Goal: Use online tool/utility: Utilize a website feature to perform a specific function

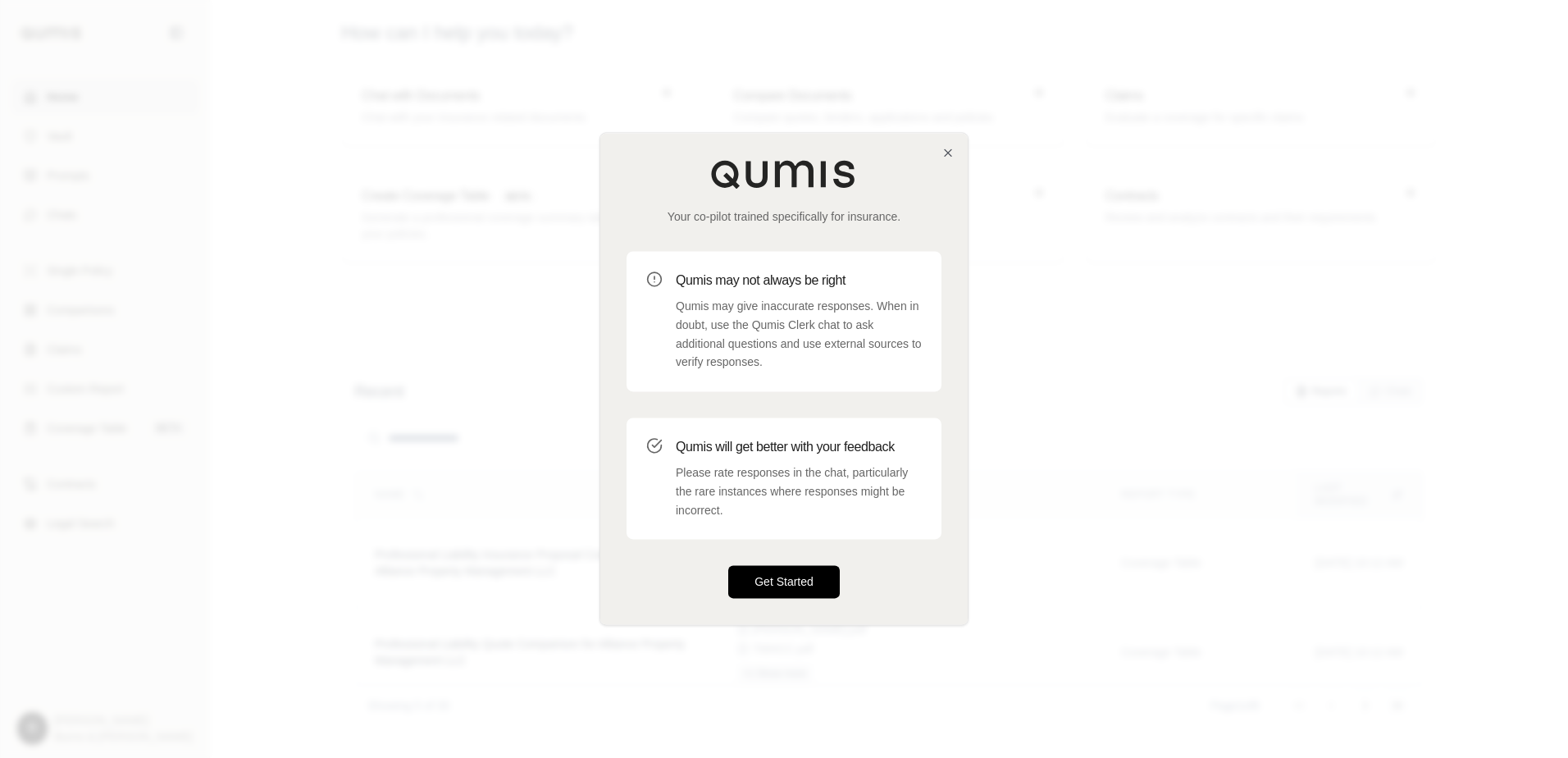
click at [769, 582] on button "Get Started" at bounding box center [784, 582] width 112 height 32
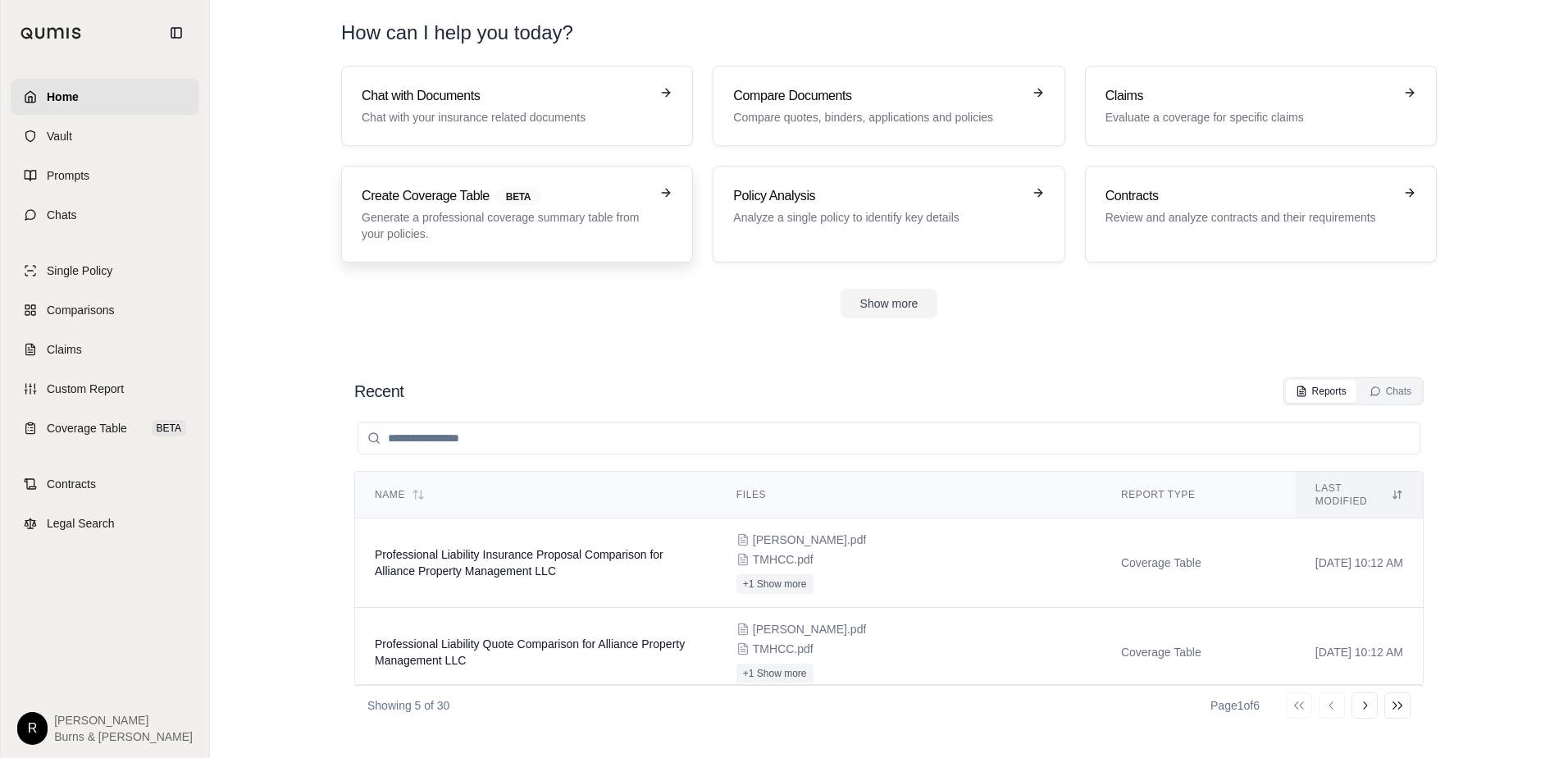
click at [380, 217] on p "Generate a professional coverage summary table from your policies." at bounding box center [506, 225] width 288 height 32
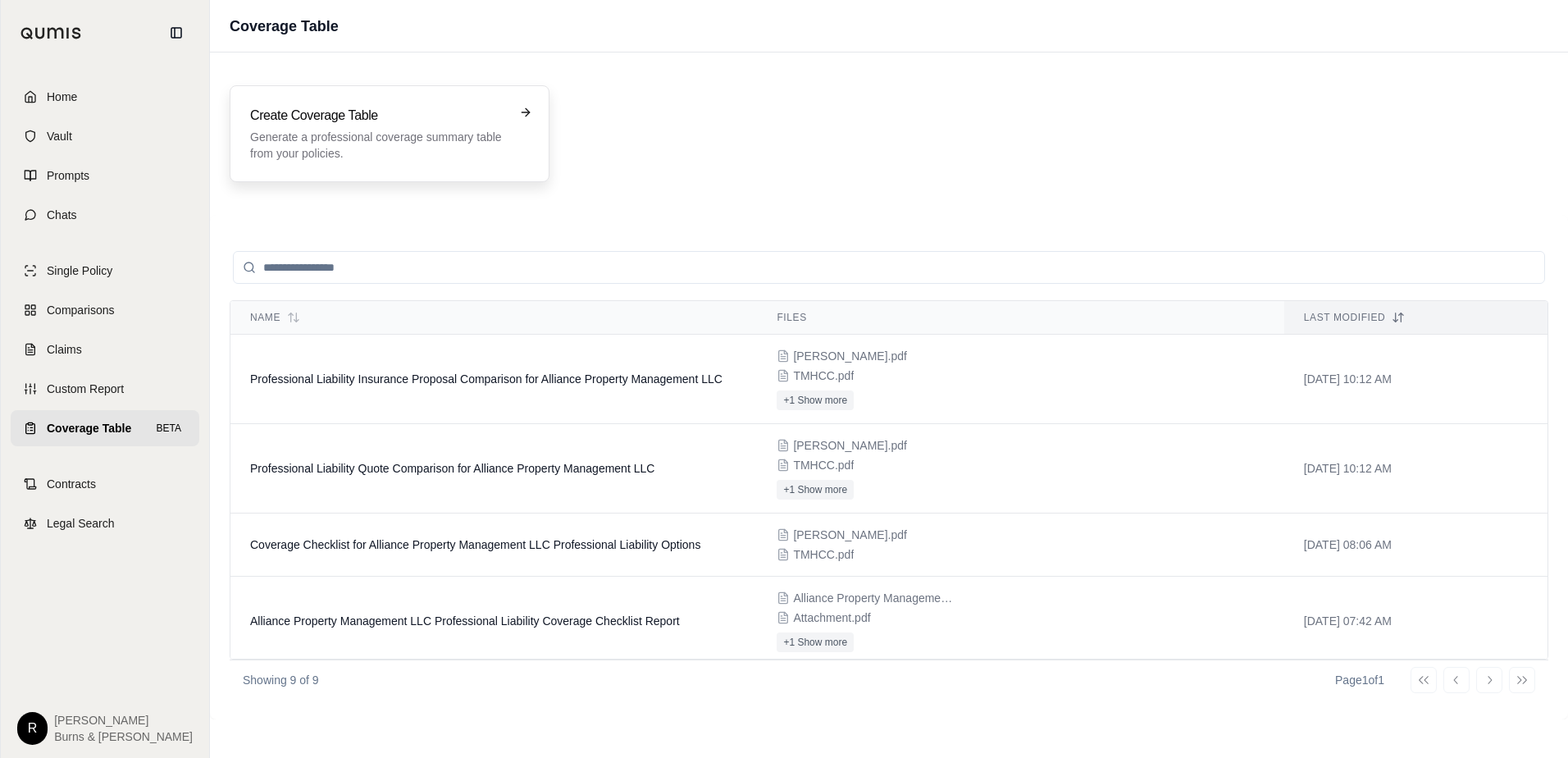
click at [391, 115] on h3 "Create Coverage Table" at bounding box center [378, 115] width 256 height 20
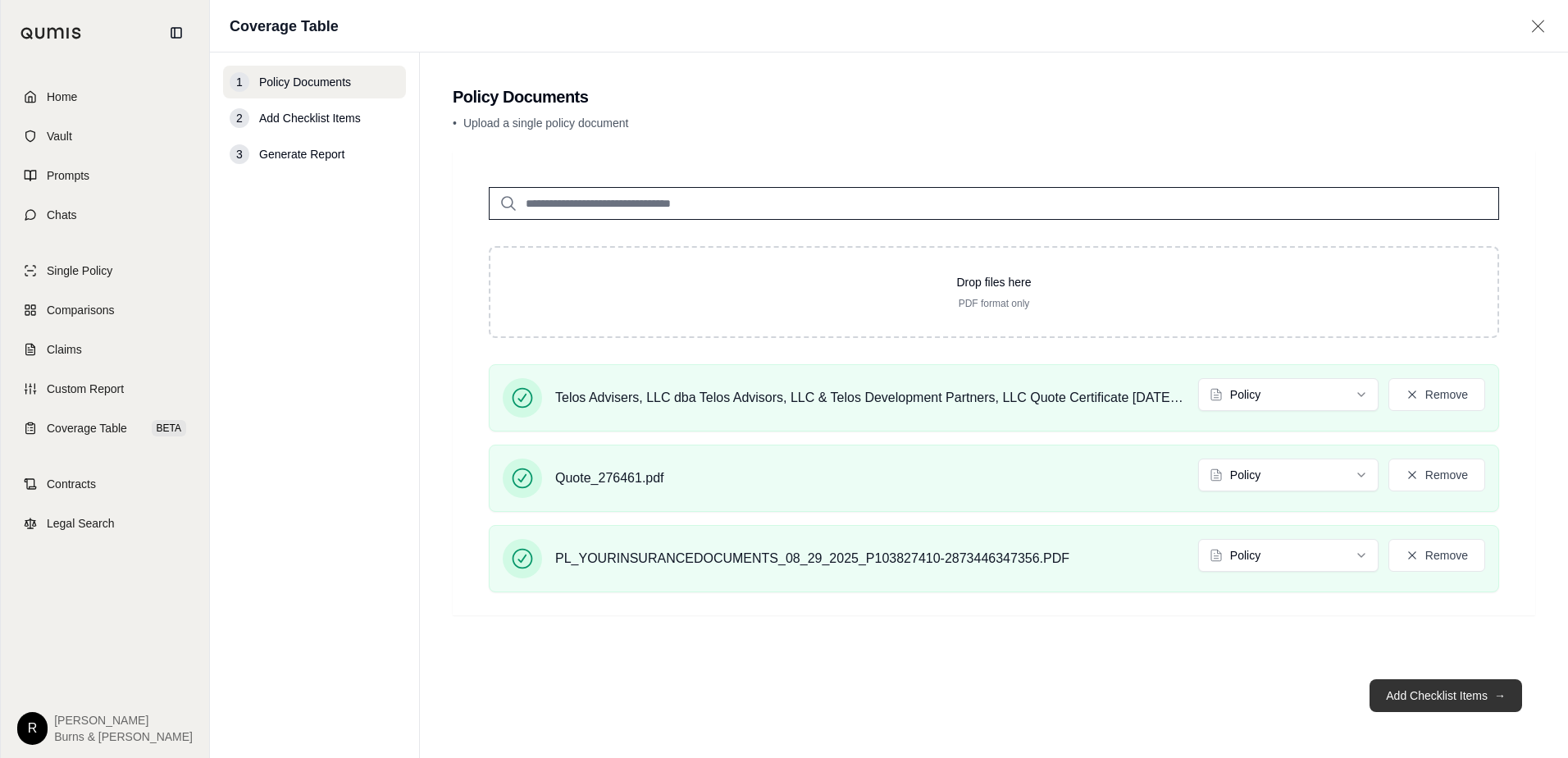
click at [1413, 690] on button "Add Checklist Items →" at bounding box center [1445, 695] width 153 height 32
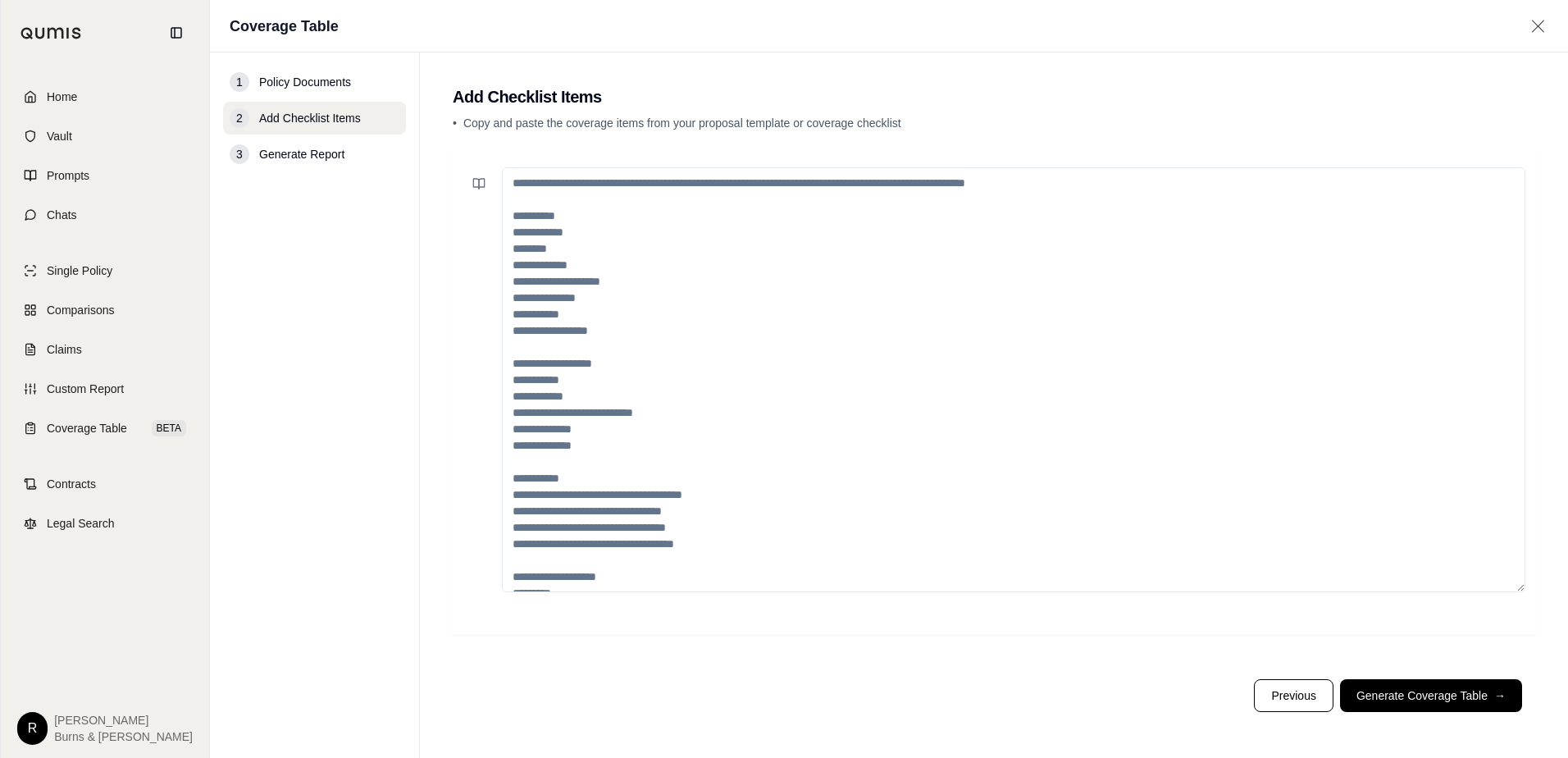
paste textarea "**********"
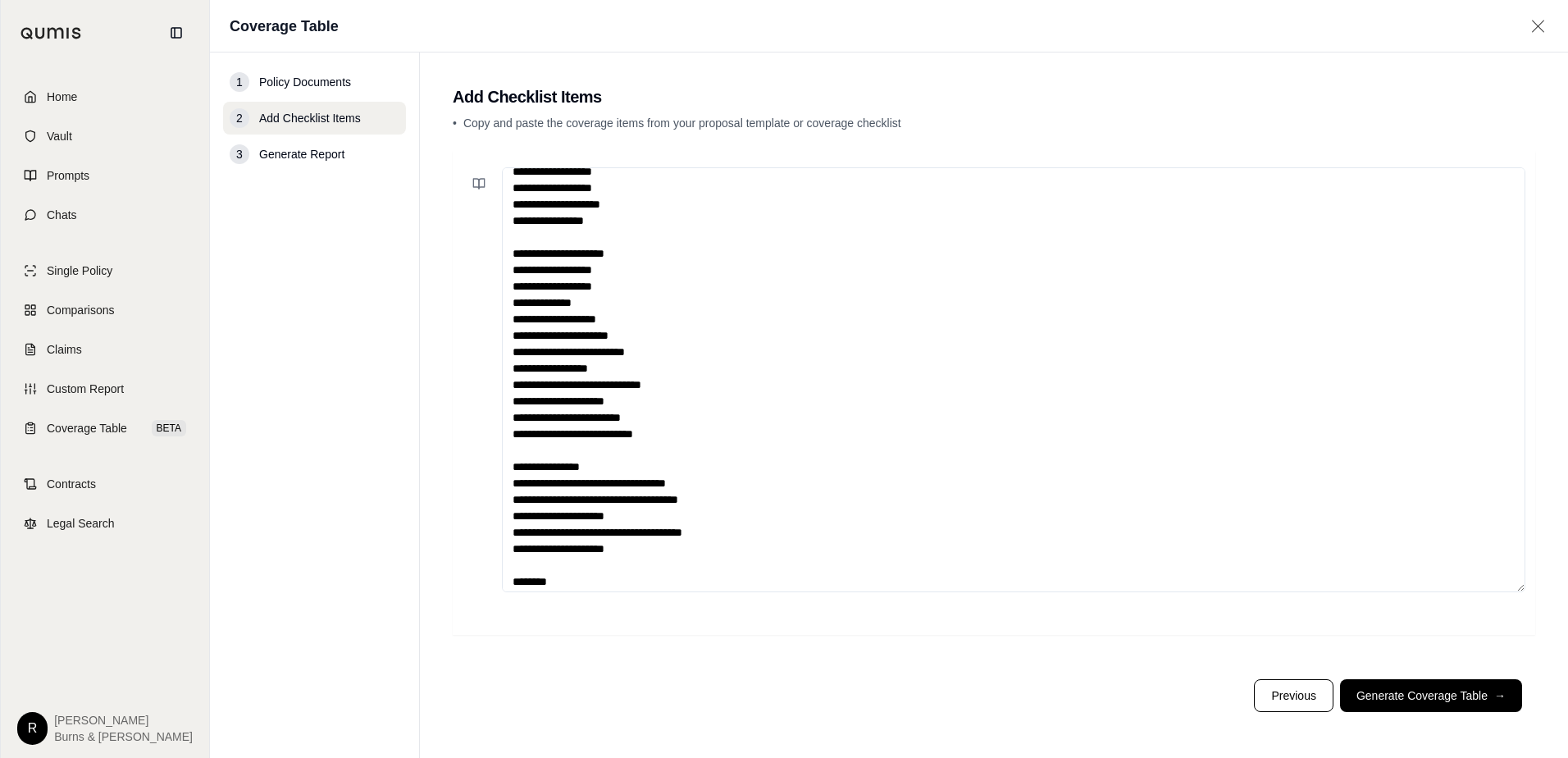
scroll to position [148, 0]
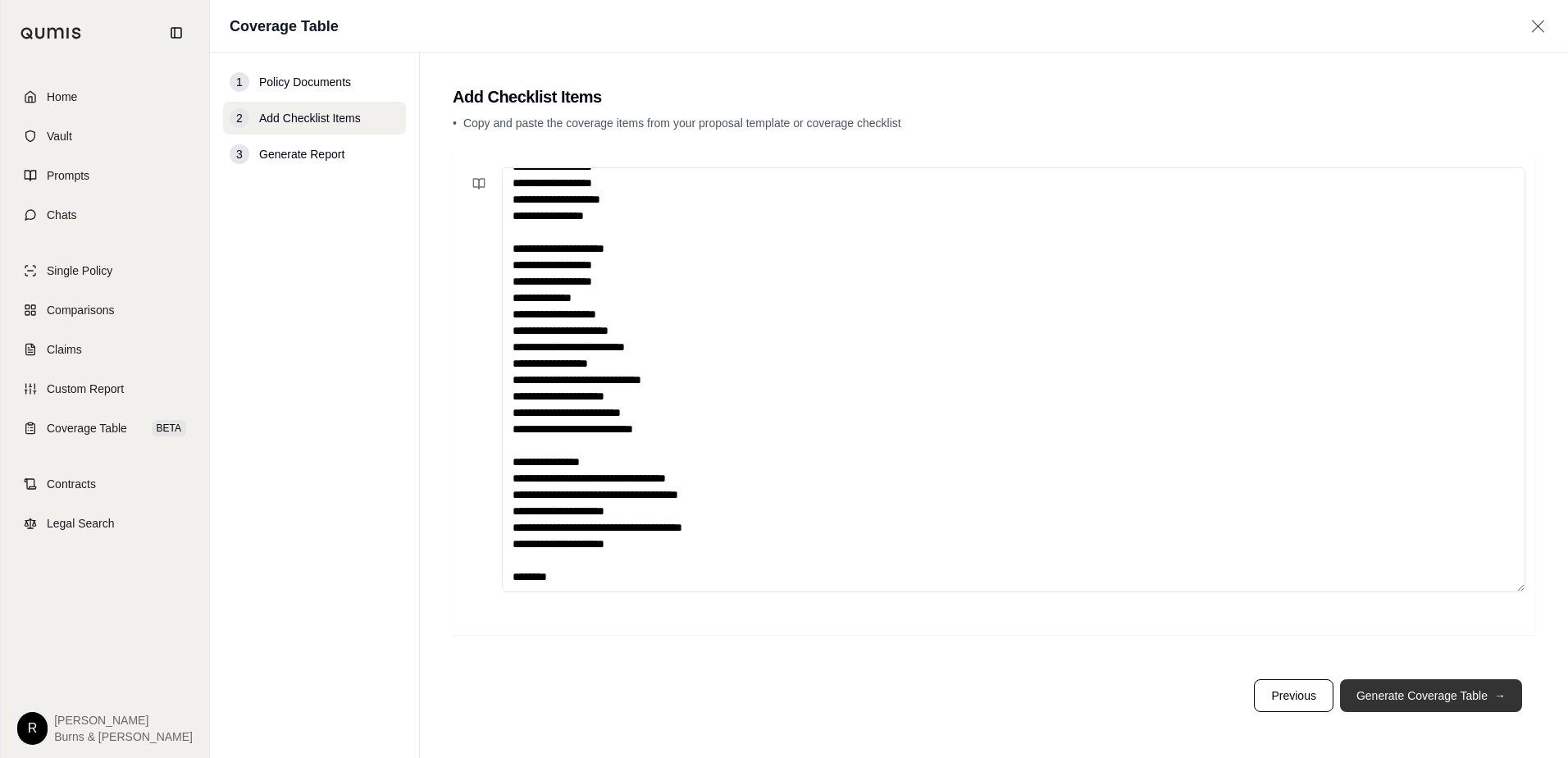
type textarea "**********"
click at [1391, 692] on button "Generate Coverage Table →" at bounding box center [1432, 695] width 182 height 32
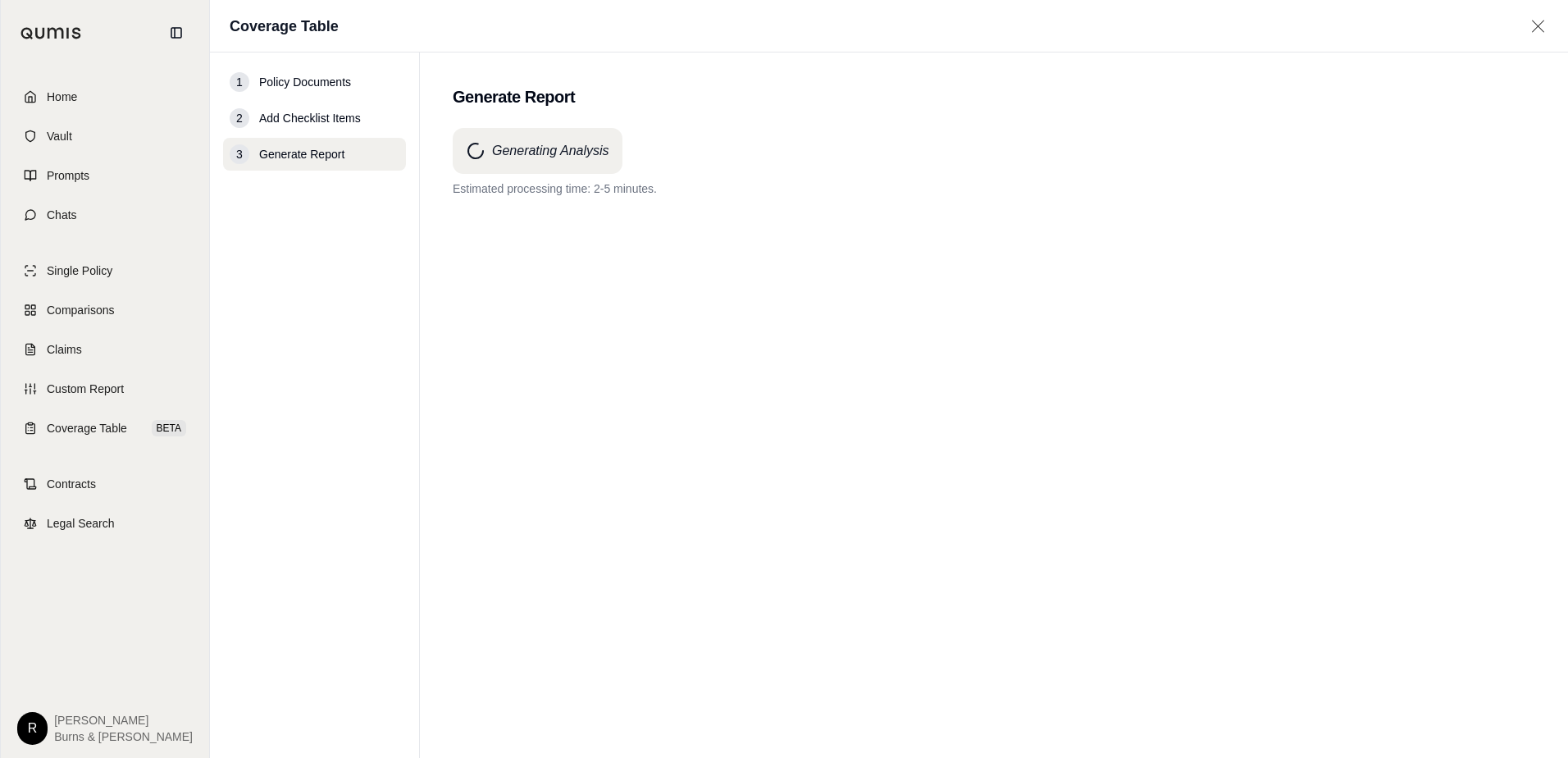
click at [675, 634] on div "Generating Analysis Estimated processing time: 2-5 minutes." at bounding box center [994, 413] width 1083 height 570
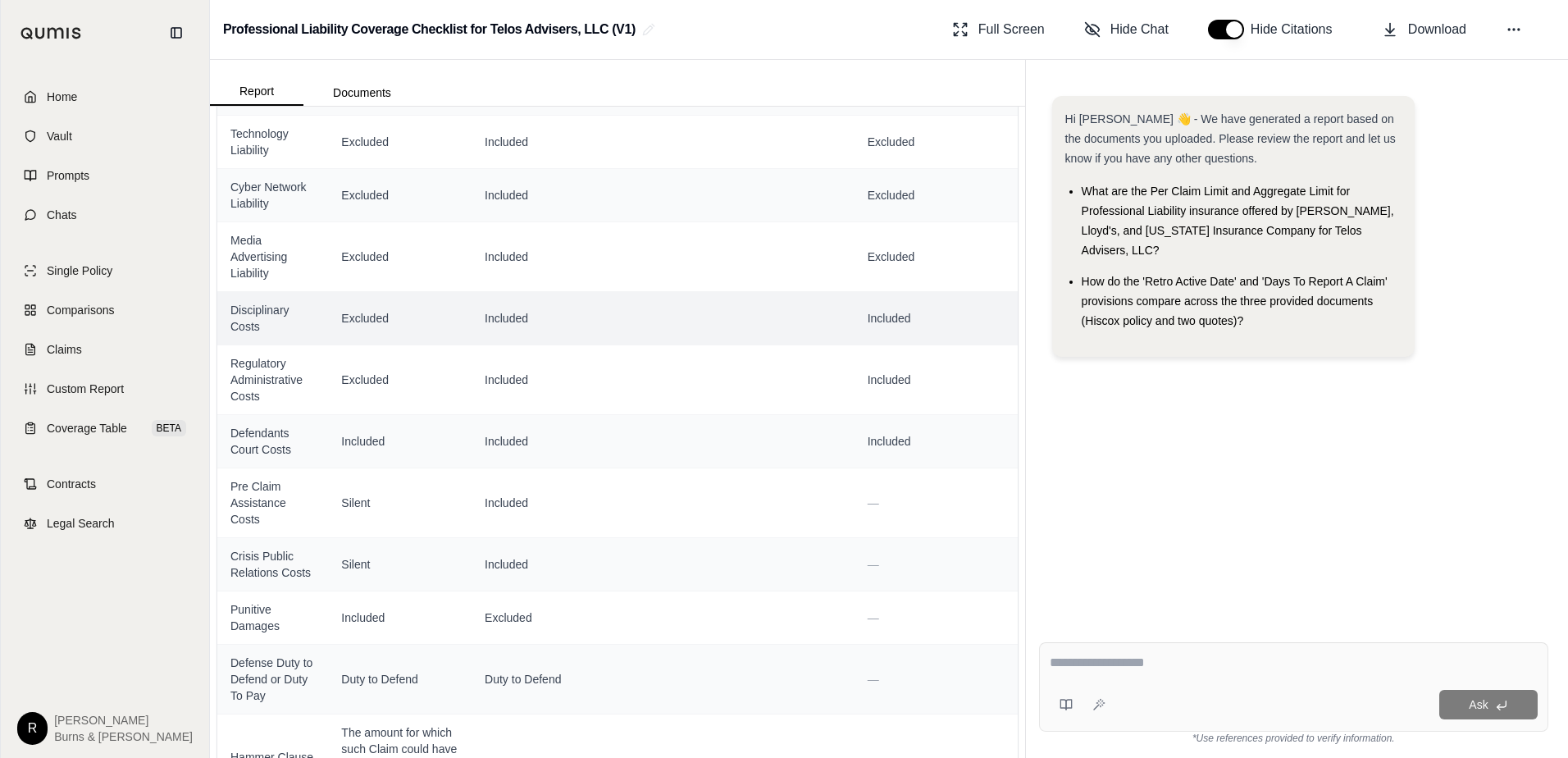
scroll to position [1224, 0]
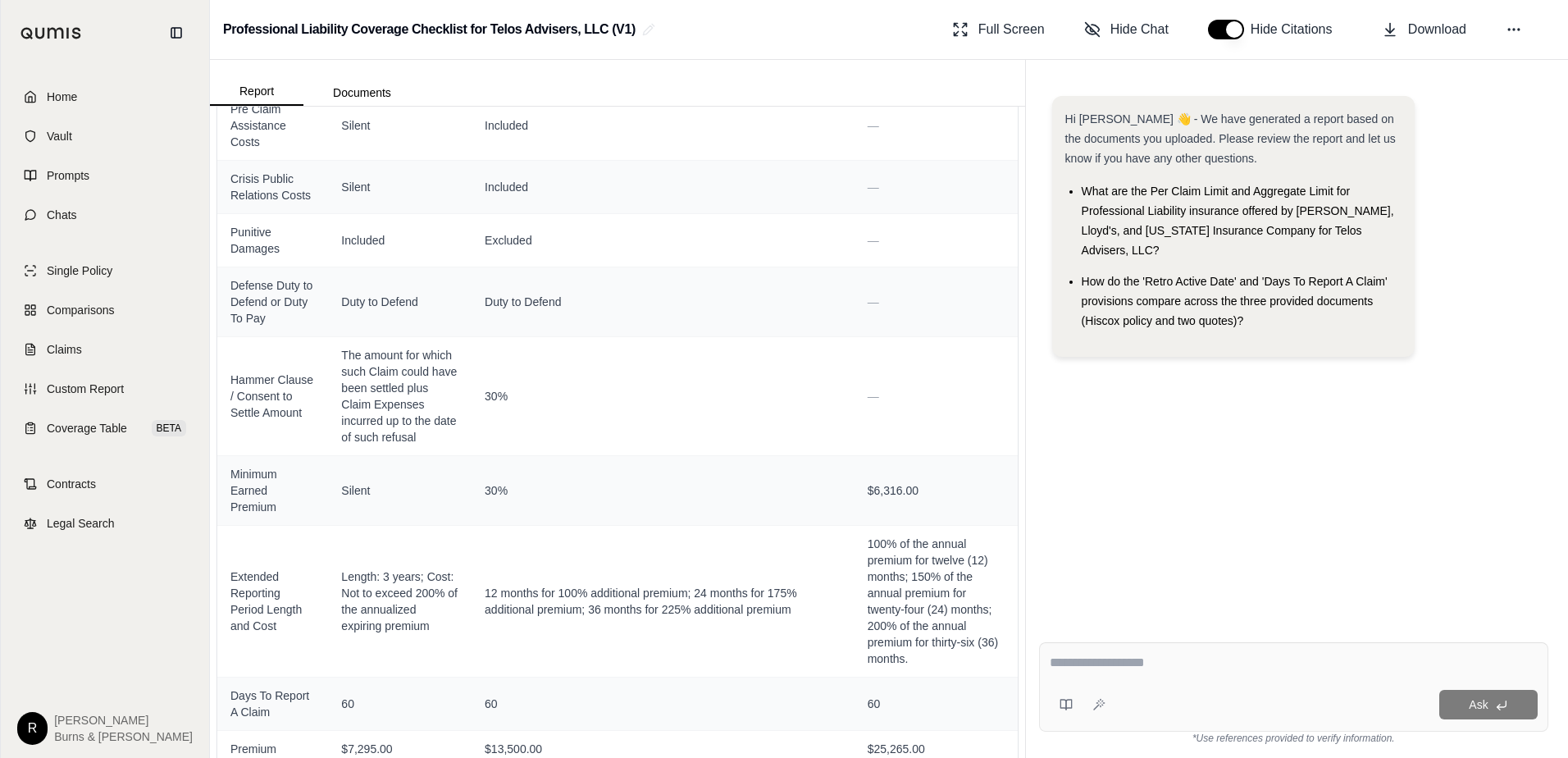
click at [1128, 657] on textarea at bounding box center [1293, 663] width 488 height 20
type textarea "*"
type textarea "**********"
click at [1466, 705] on button "Ask" at bounding box center [1488, 704] width 98 height 30
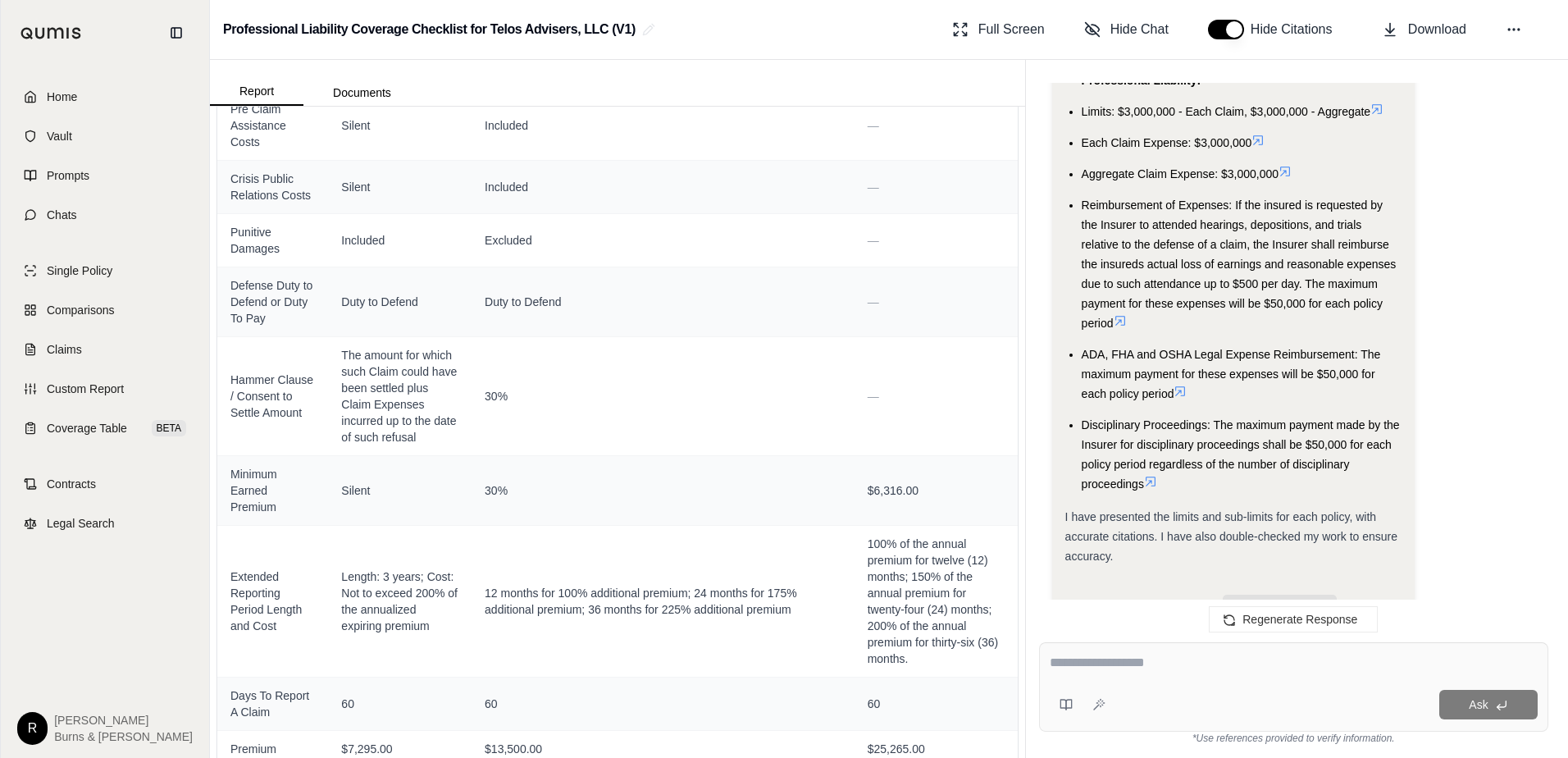
scroll to position [3420, 0]
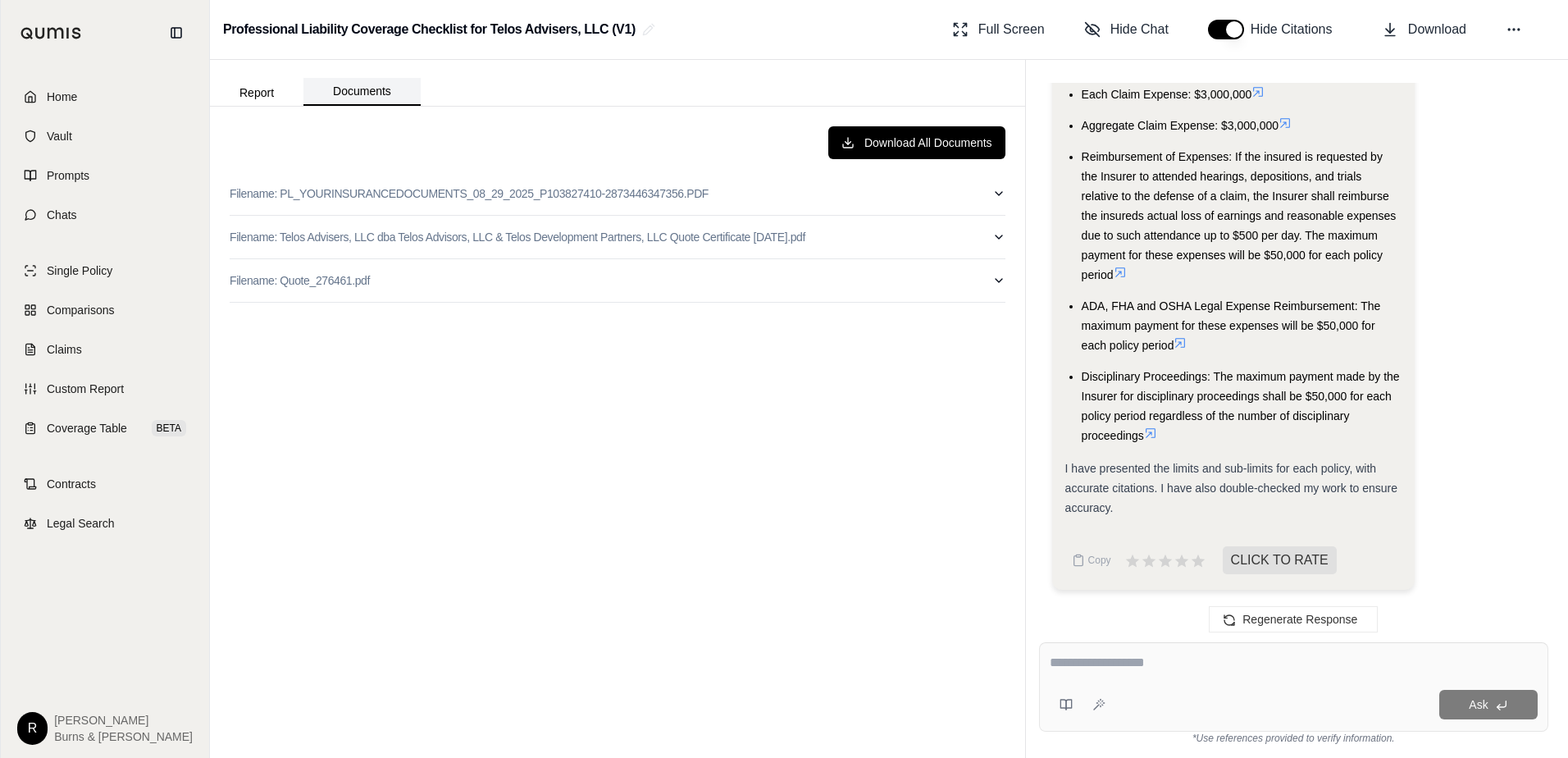
click at [367, 96] on button "Documents" at bounding box center [362, 91] width 118 height 28
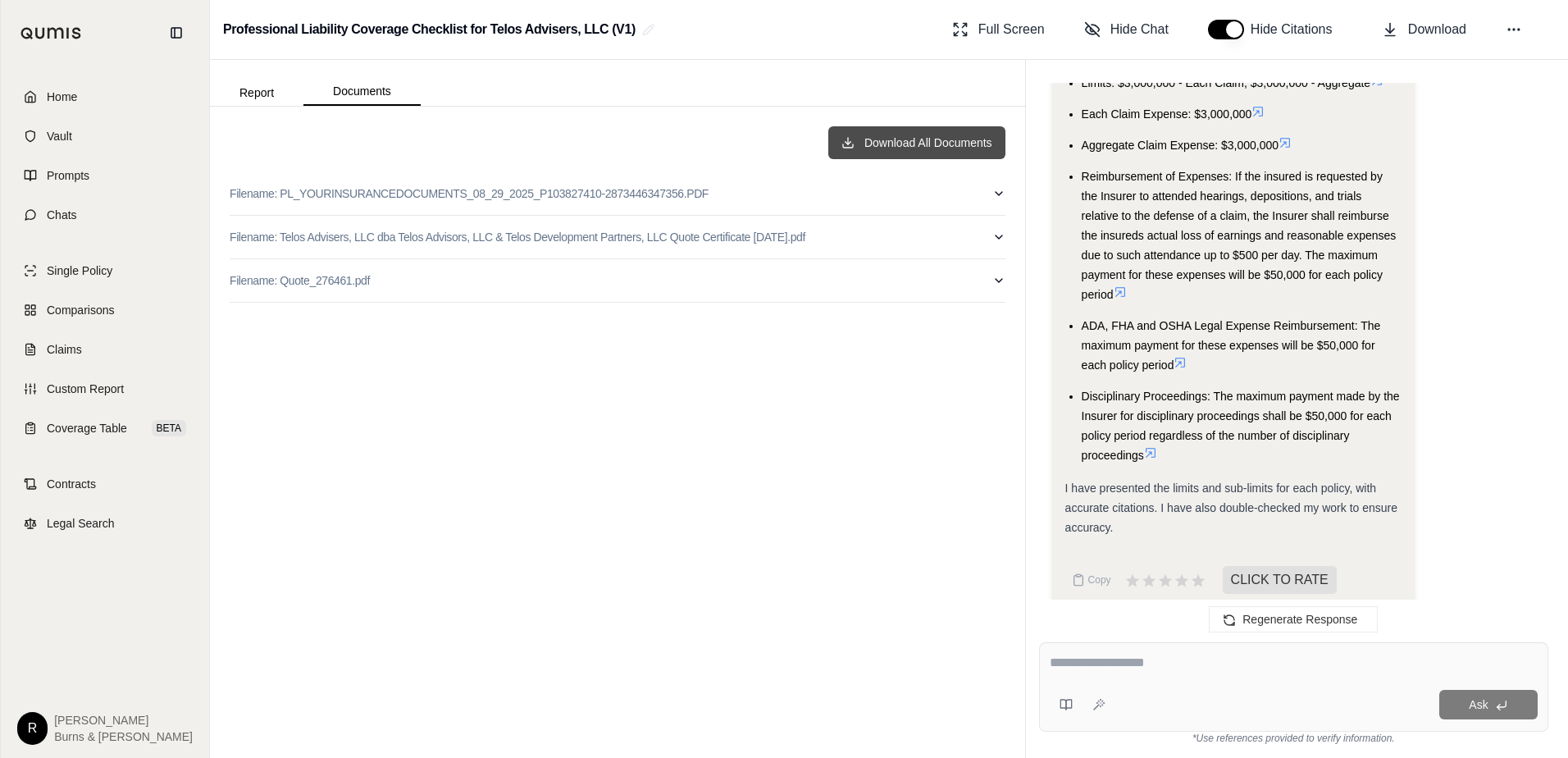
click at [891, 145] on button "Download All Documents" at bounding box center [917, 142] width 177 height 32
click at [62, 92] on span "Home" at bounding box center [62, 96] width 31 height 16
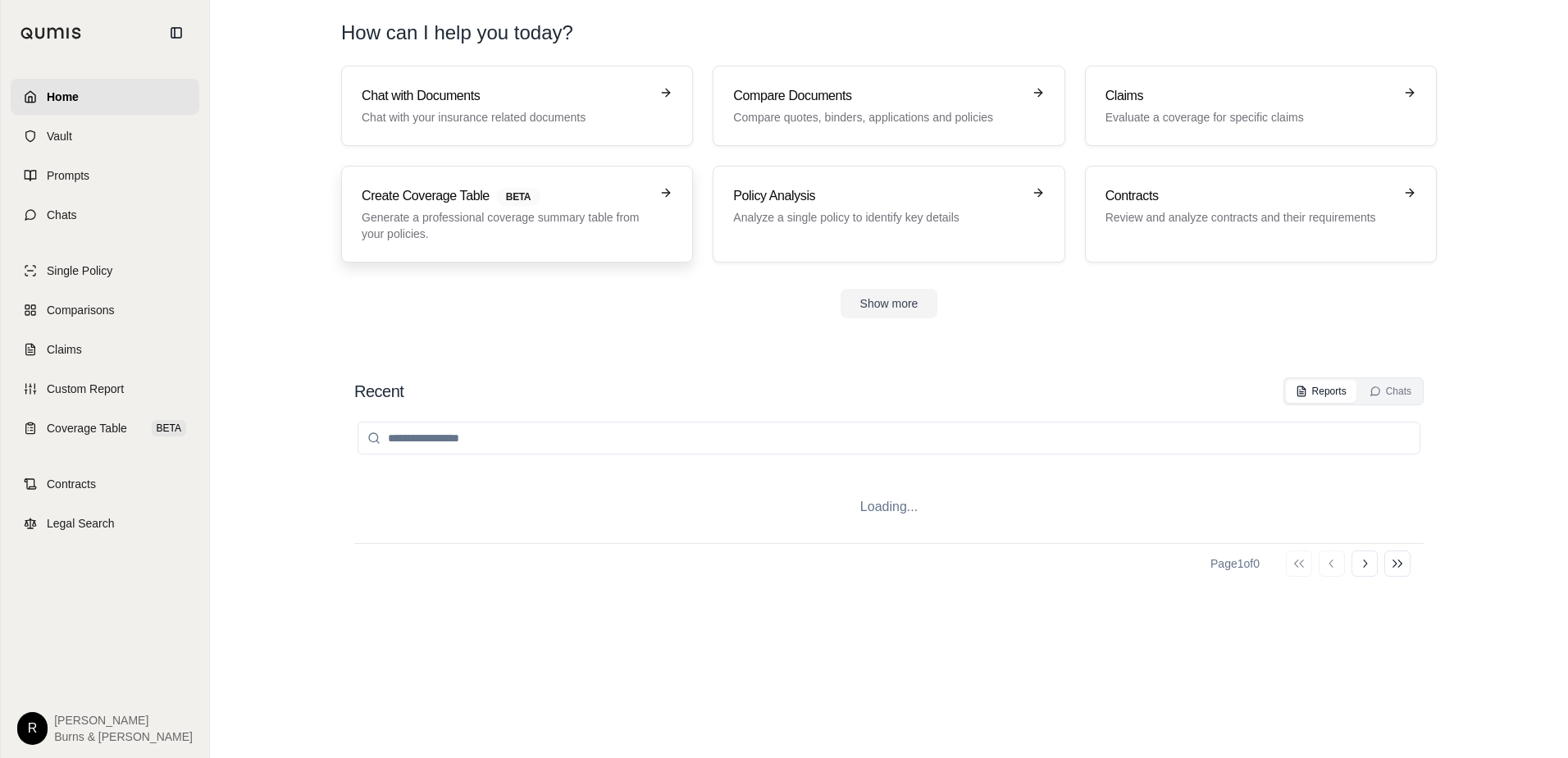
click at [437, 214] on p "Generate a professional coverage summary table from your policies." at bounding box center [506, 225] width 288 height 32
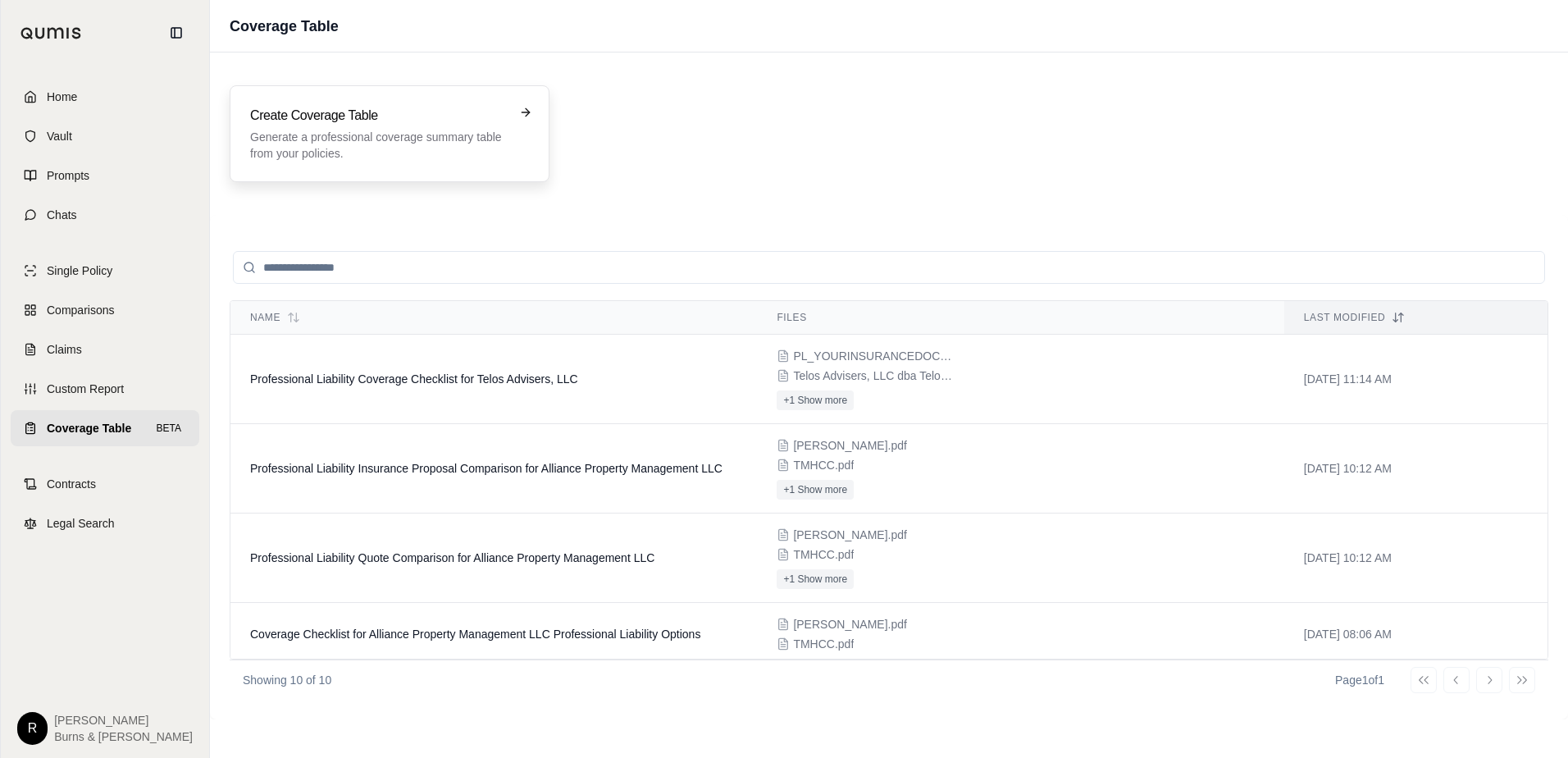
click at [381, 132] on p "Generate a professional coverage summary table from your policies." at bounding box center [378, 145] width 256 height 32
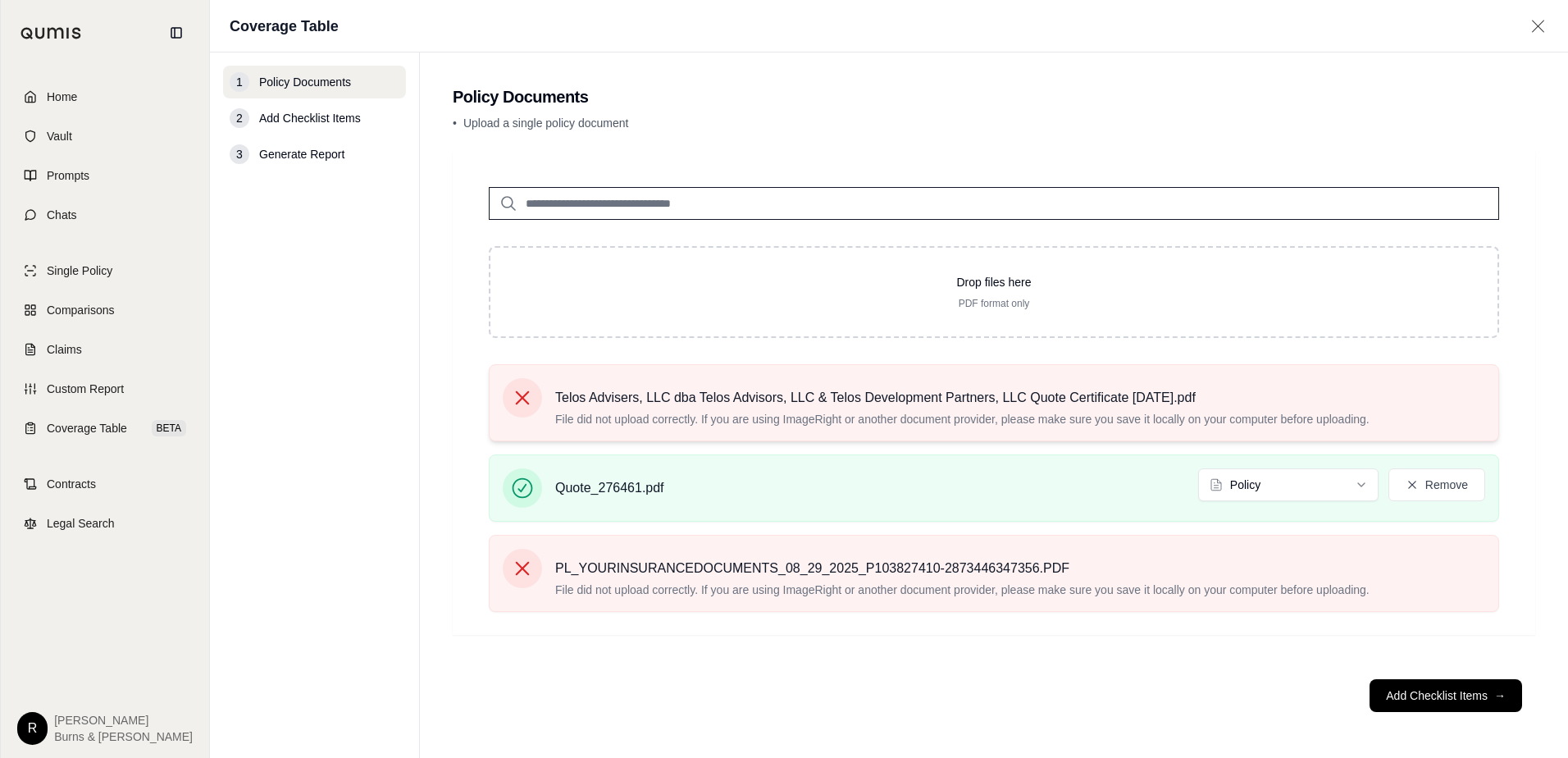
click at [527, 396] on icon at bounding box center [522, 397] width 23 height 23
click at [61, 97] on span "Home" at bounding box center [62, 96] width 31 height 16
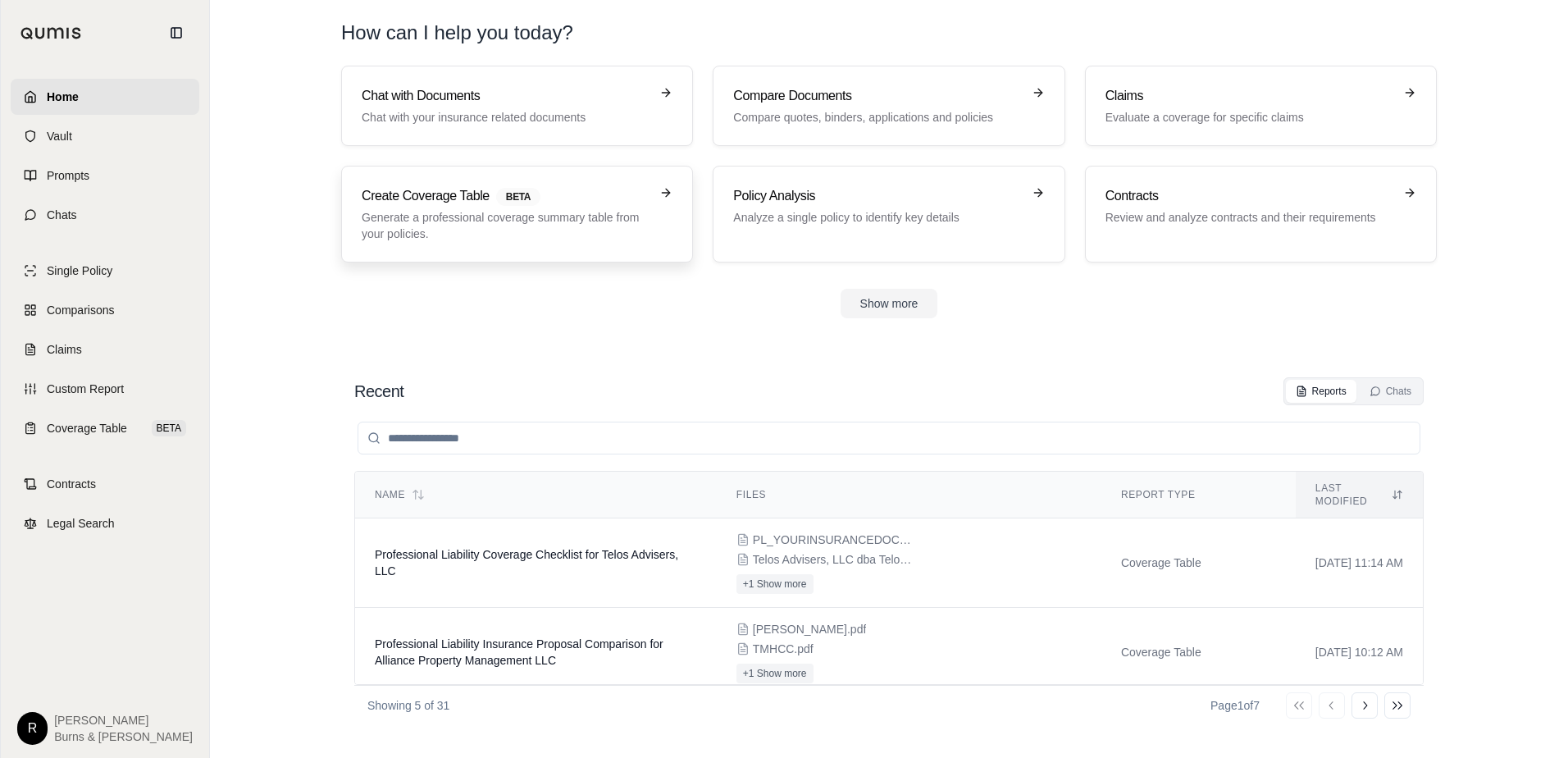
click at [427, 197] on h3 "Create Coverage Table BETA" at bounding box center [506, 195] width 288 height 20
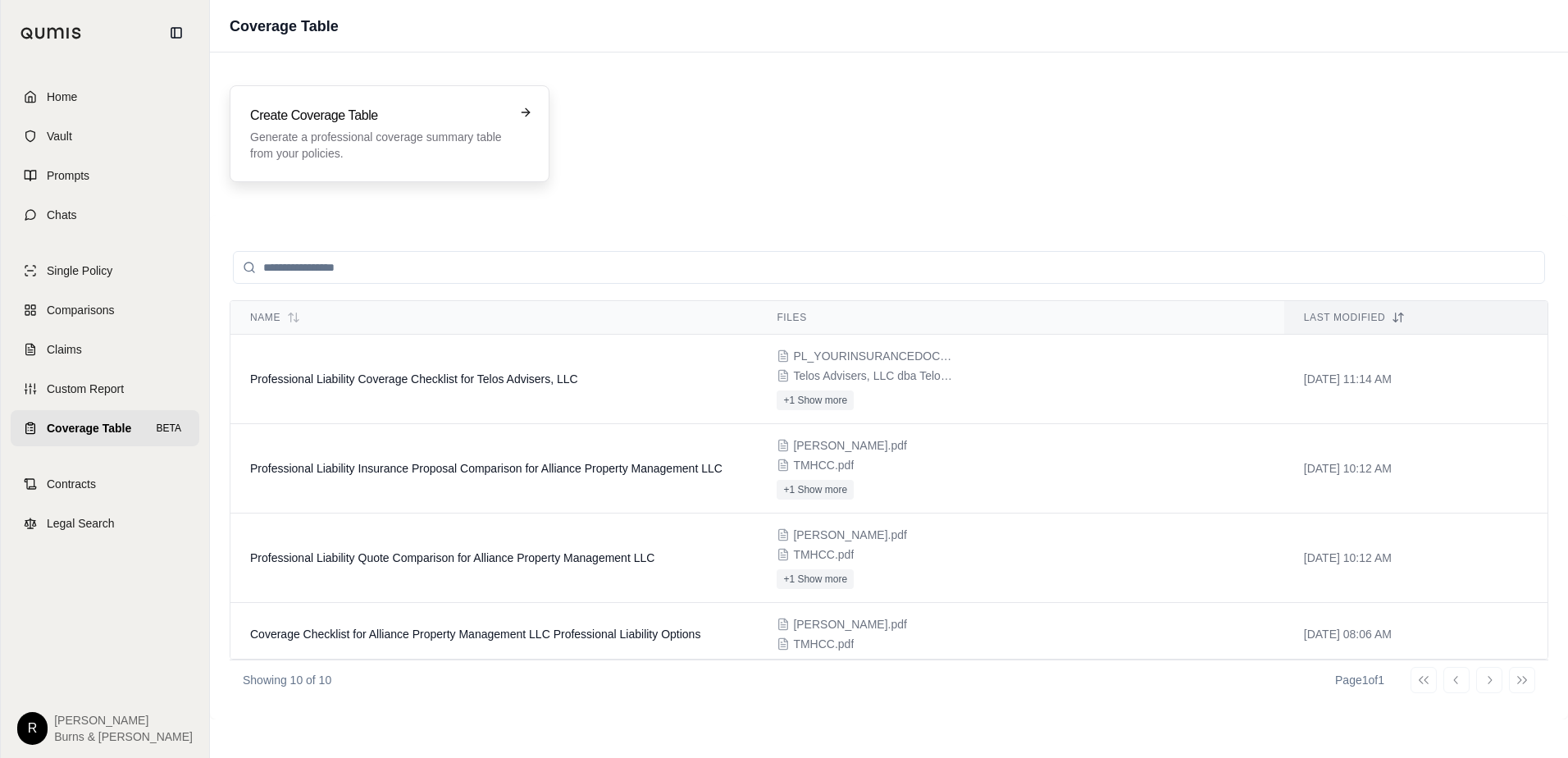
click at [355, 147] on p "Generate a professional coverage summary table from your policies." at bounding box center [378, 145] width 256 height 32
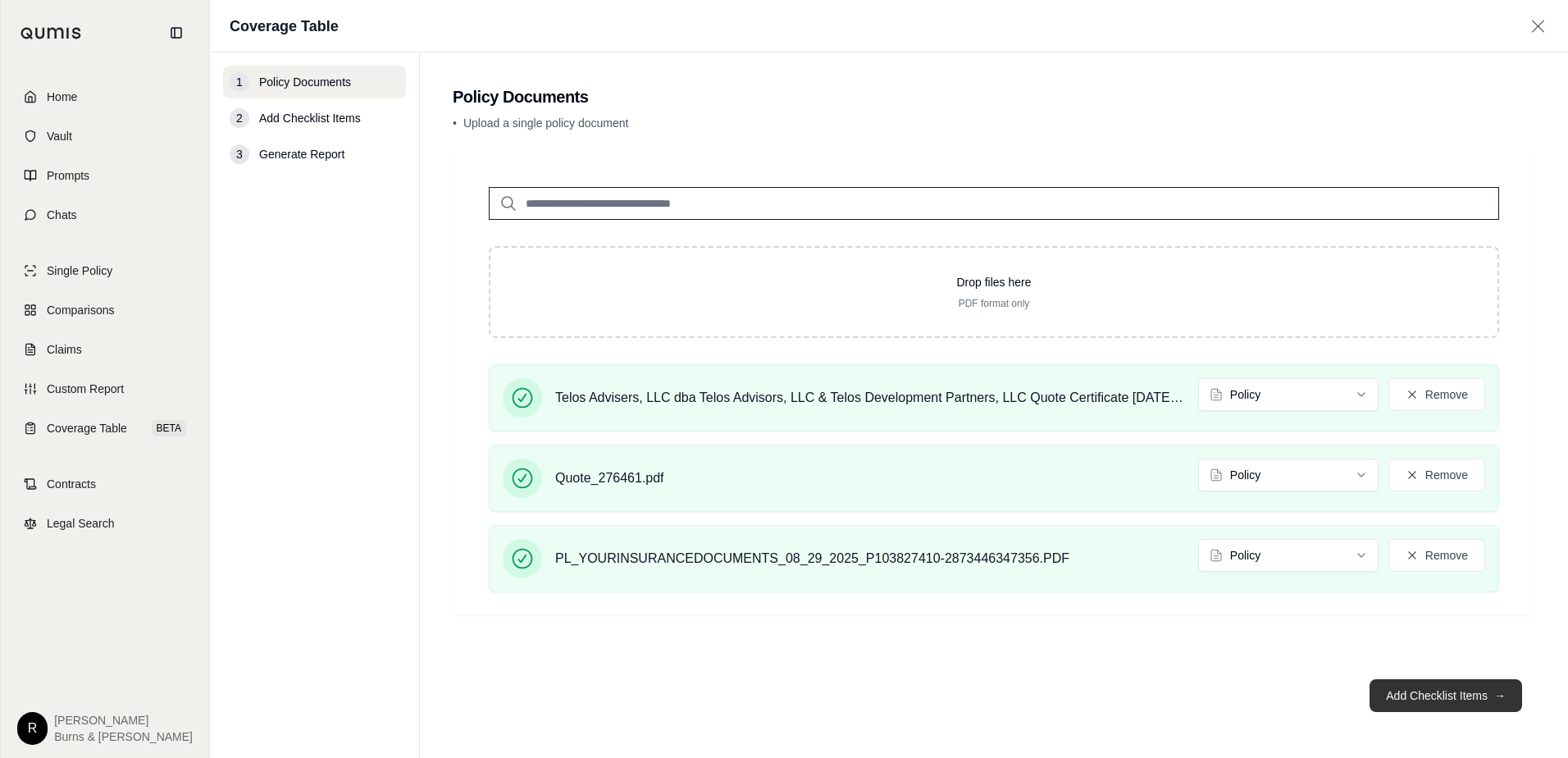
click at [1406, 694] on button "Add Checklist Items →" at bounding box center [1445, 695] width 153 height 32
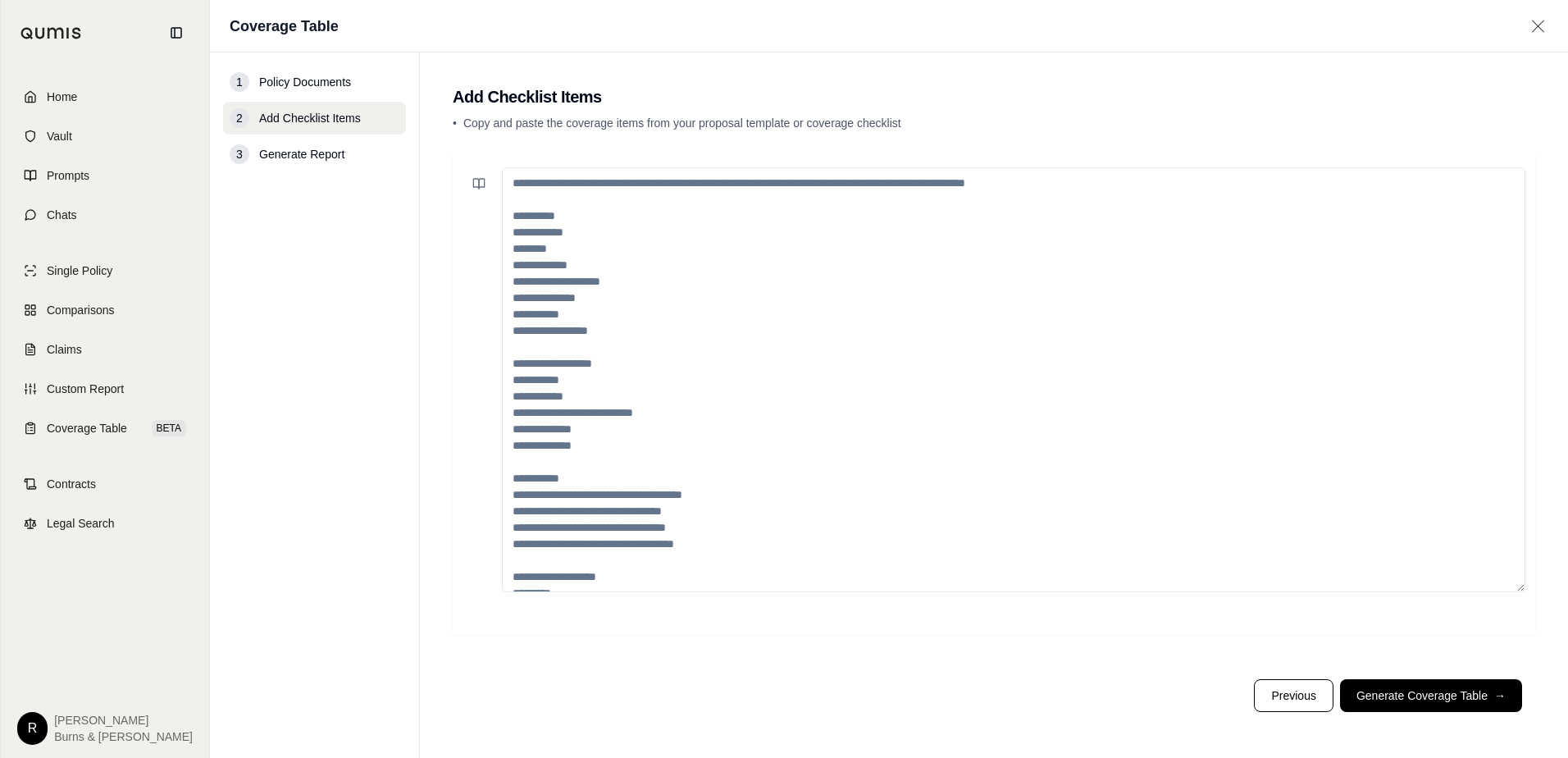
paste textarea "**********"
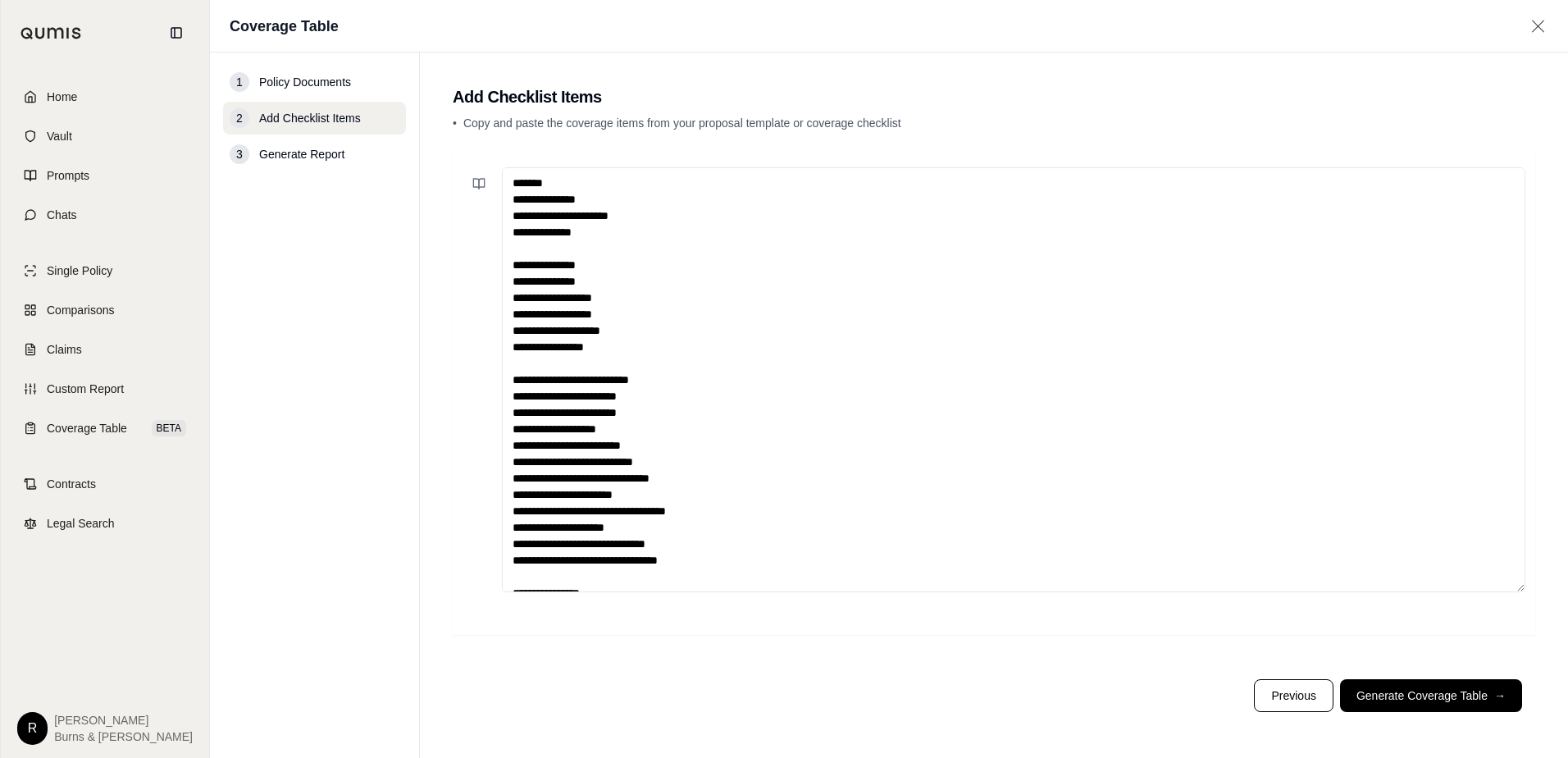
scroll to position [188, 0]
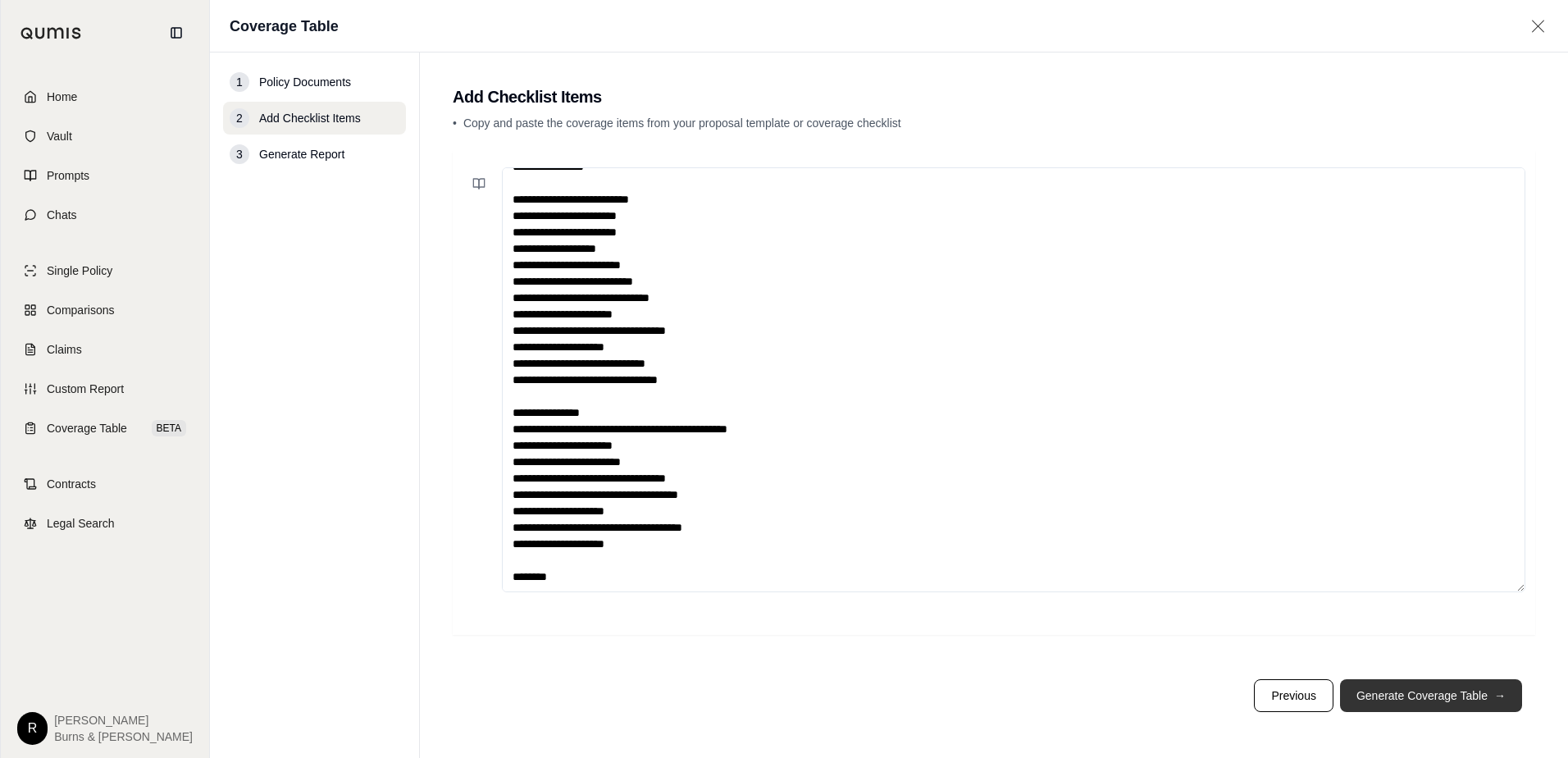
type textarea "**********"
click at [1382, 697] on button "Generate Coverage Table →" at bounding box center [1432, 695] width 182 height 32
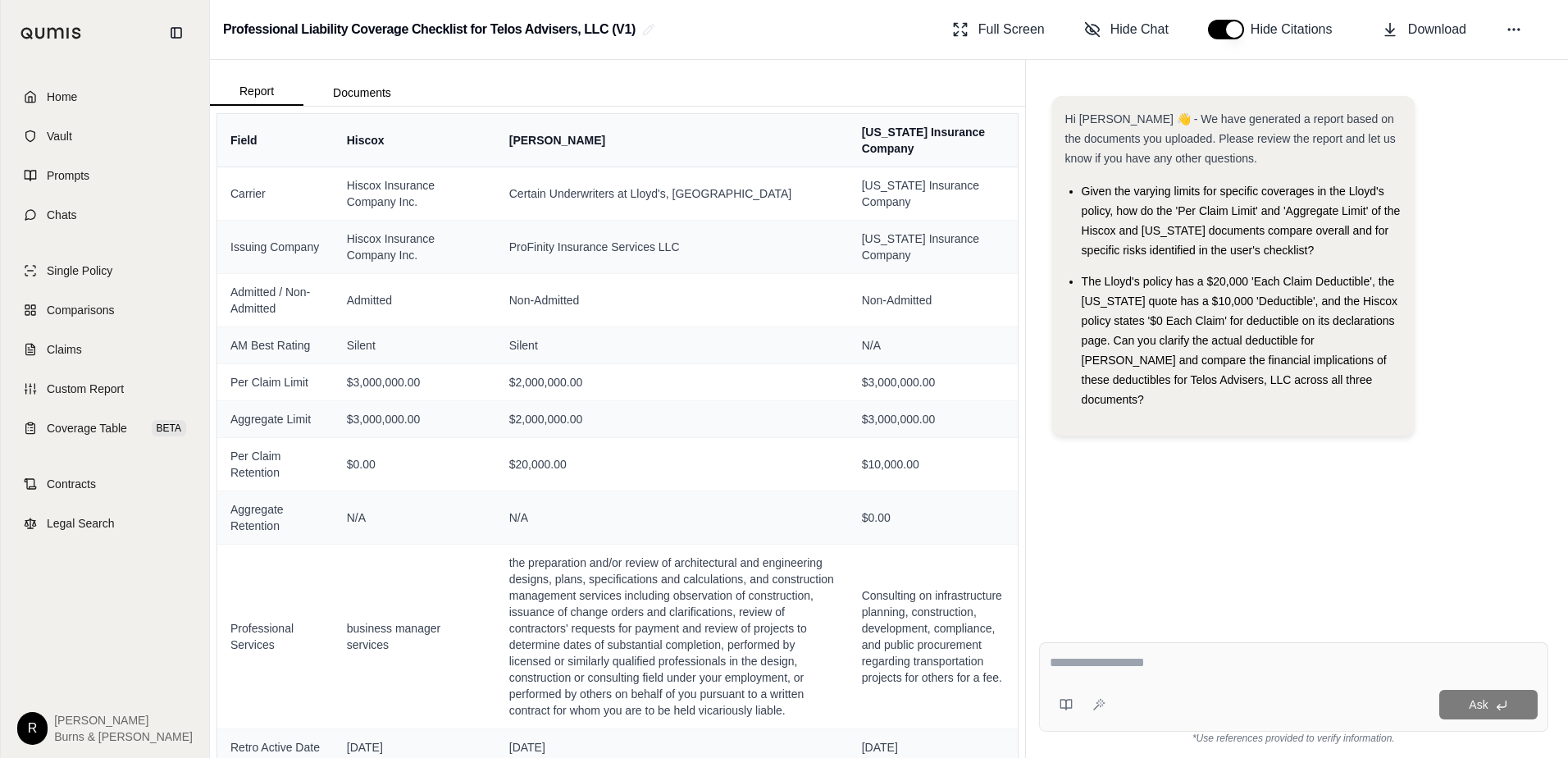
click at [1270, 518] on div "Hi [PERSON_NAME] 👋 - We have generated a report based on the documents you uplo…" at bounding box center [1293, 349] width 509 height 533
click at [1428, 31] on span "Download" at bounding box center [1438, 29] width 58 height 20
click at [61, 98] on span "Home" at bounding box center [62, 96] width 31 height 16
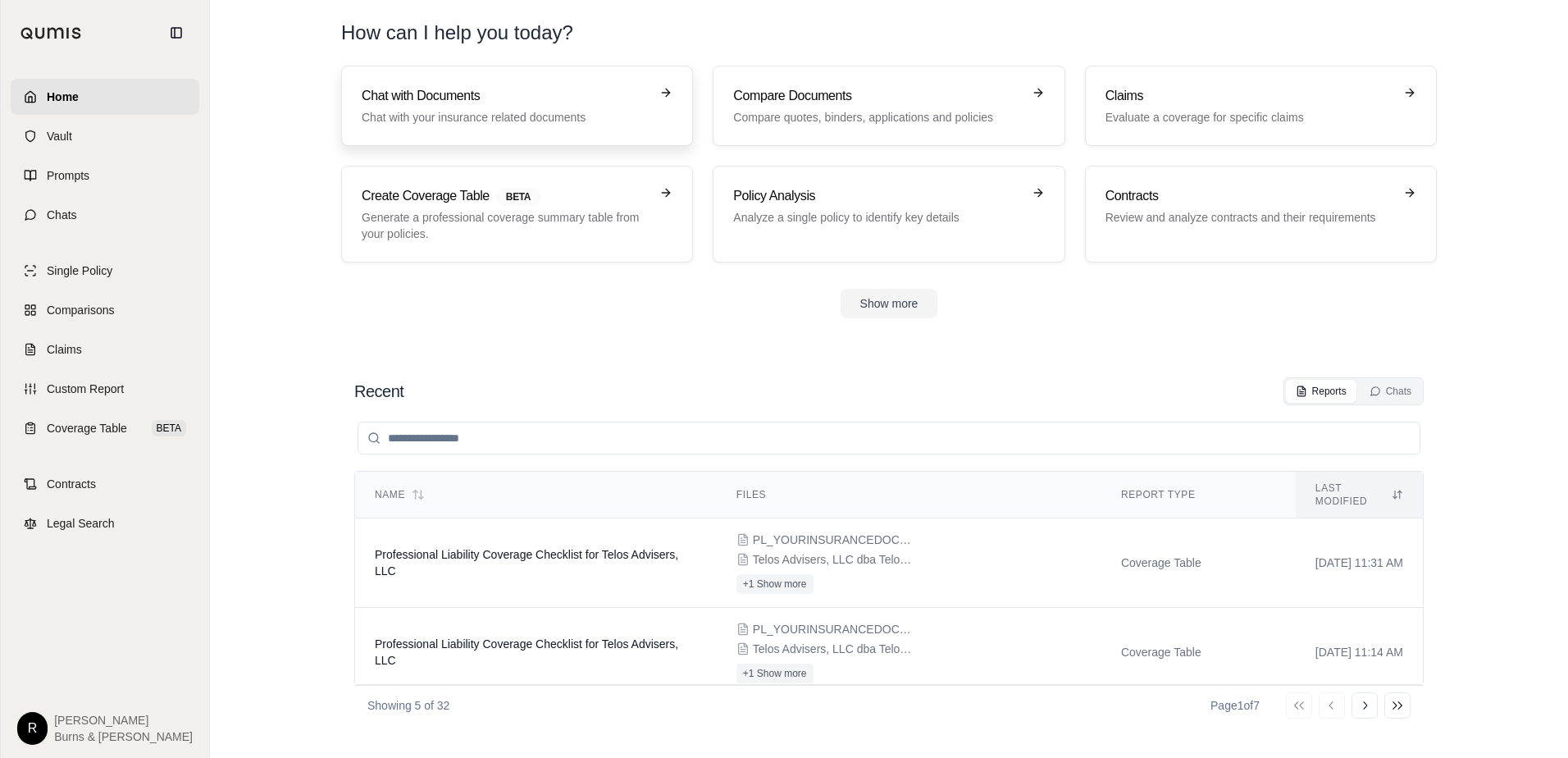
click at [407, 107] on div "Chat with Documents Chat with your insurance related documents" at bounding box center [506, 106] width 288 height 39
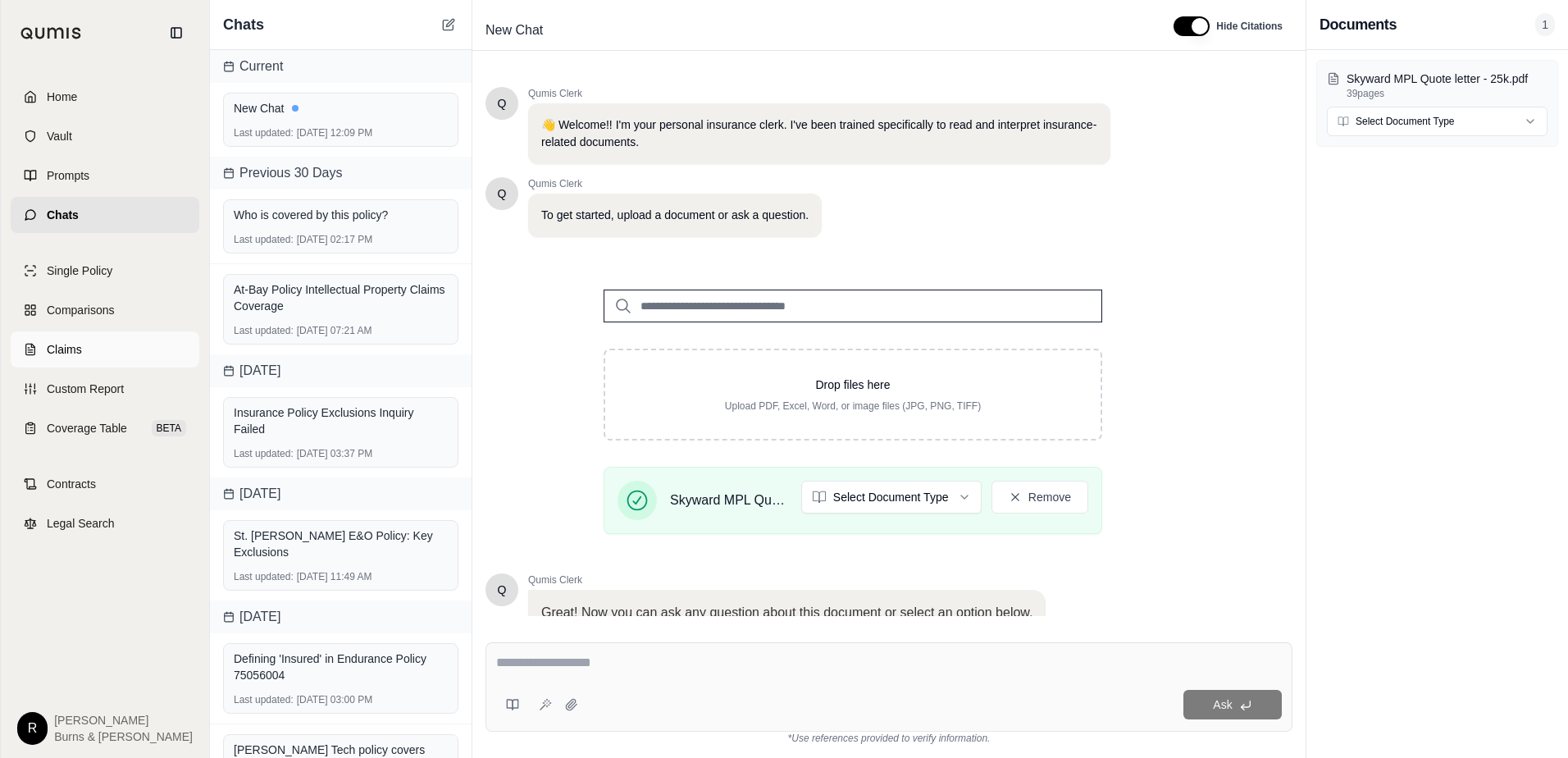
scroll to position [128, 0]
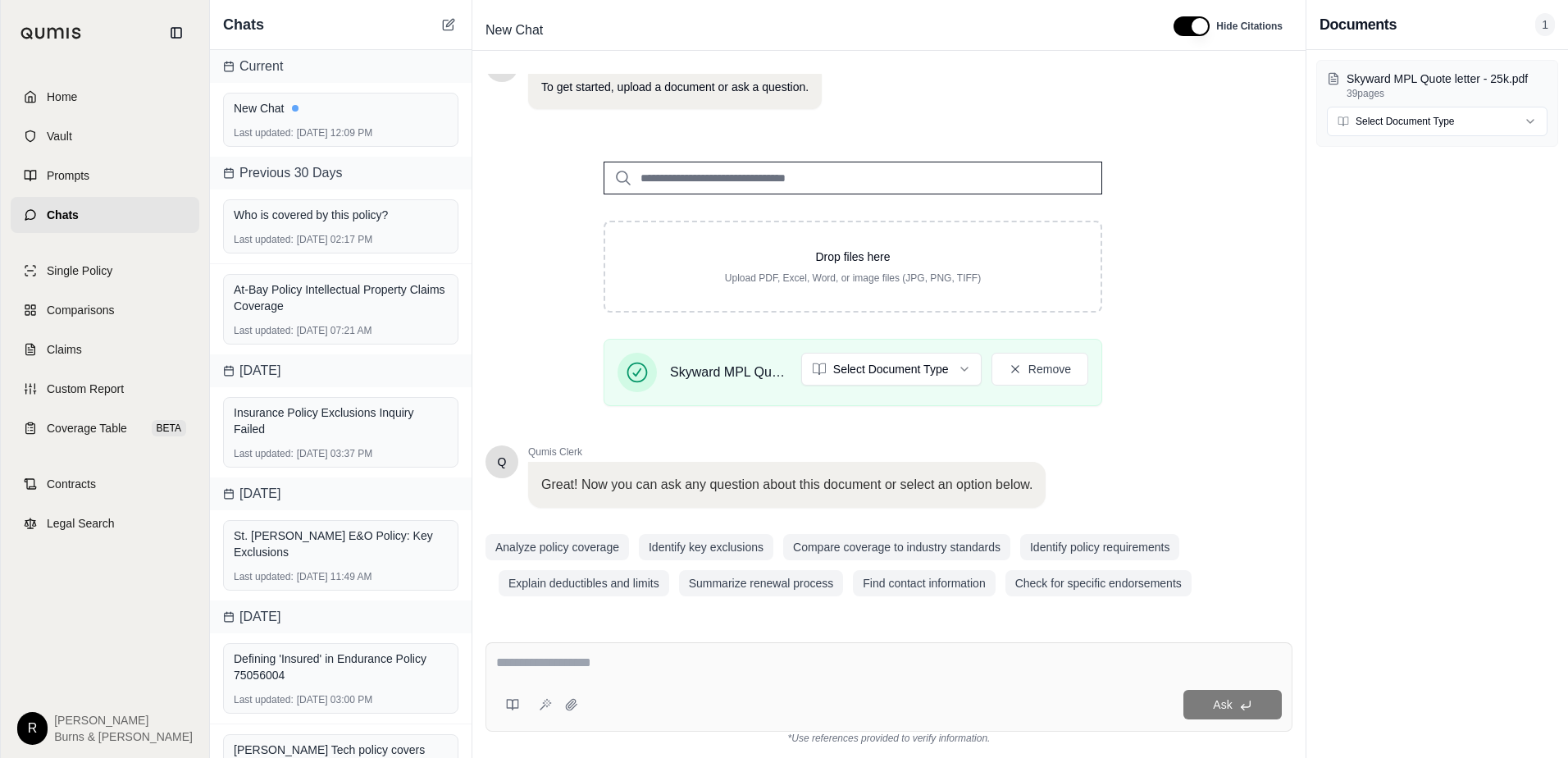
click at [877, 660] on textarea at bounding box center [888, 663] width 785 height 20
click at [620, 648] on div "Ask" at bounding box center [888, 686] width 807 height 90
type textarea "**********"
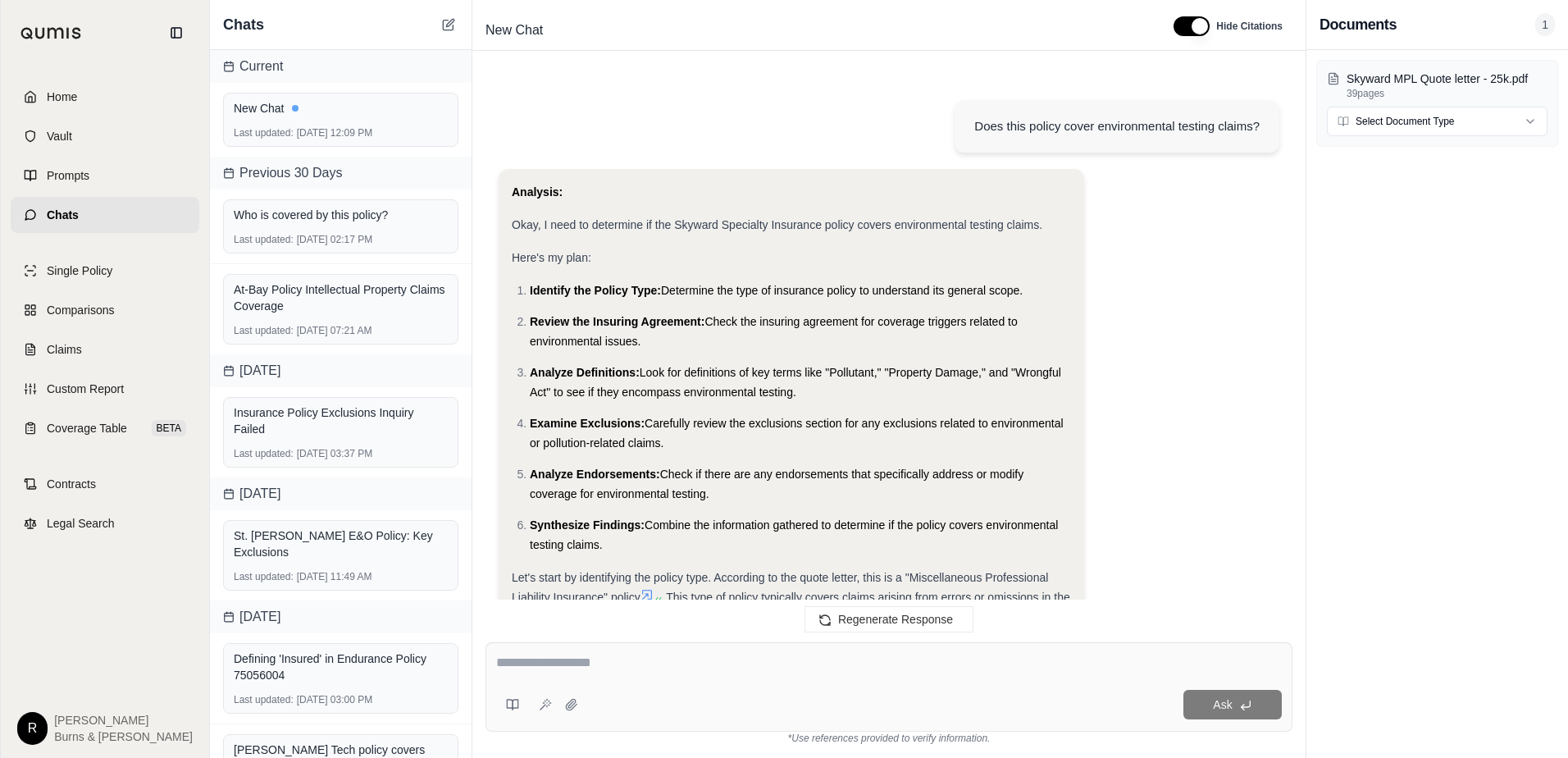
scroll to position [1008, 0]
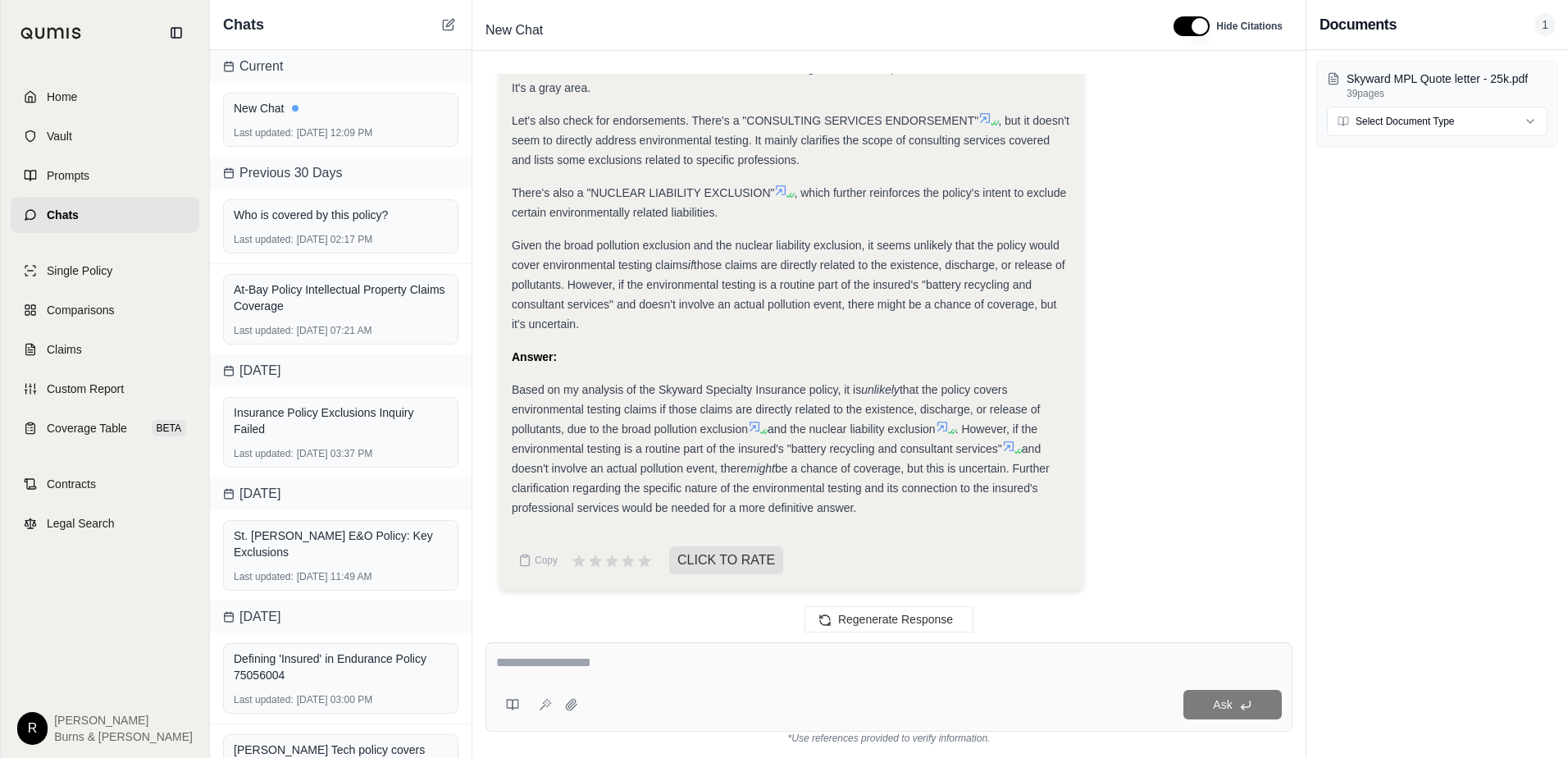
click at [707, 390] on span "Based on my analysis of the Skyward Specialty Insurance policy, it is" at bounding box center [686, 389] width 350 height 13
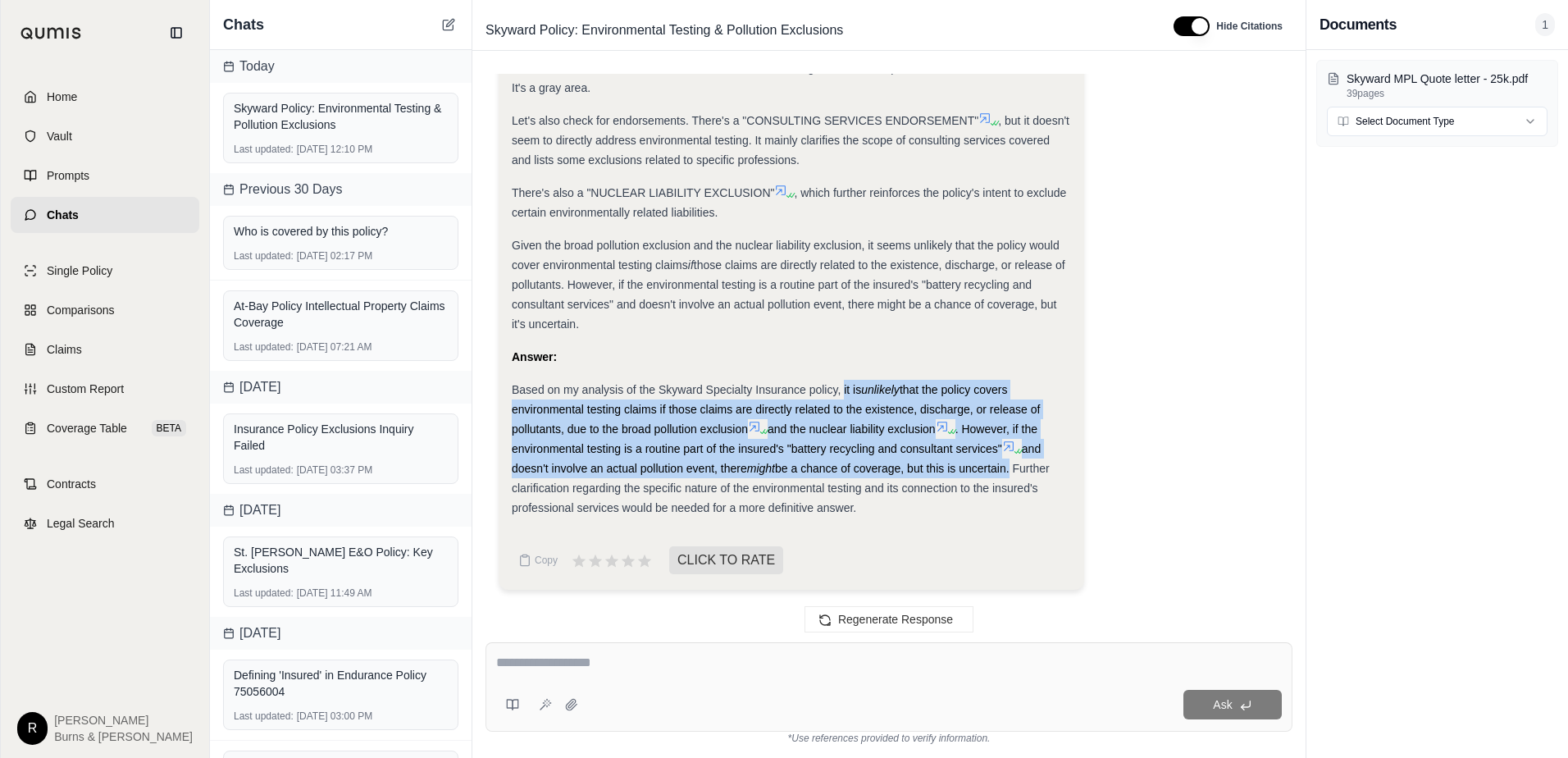
drag, startPoint x: 844, startPoint y: 389, endPoint x: 1014, endPoint y: 465, distance: 186.2
click at [1014, 465] on div "Based on my analysis of the Skyward Specialty Insurance policy, it is unlikely …" at bounding box center [791, 448] width 559 height 138
drag, startPoint x: 1014, startPoint y: 465, endPoint x: 881, endPoint y: 391, distance: 152.2
copy div "it is unlikely that the policy covers environmental testing claims if those cla…"
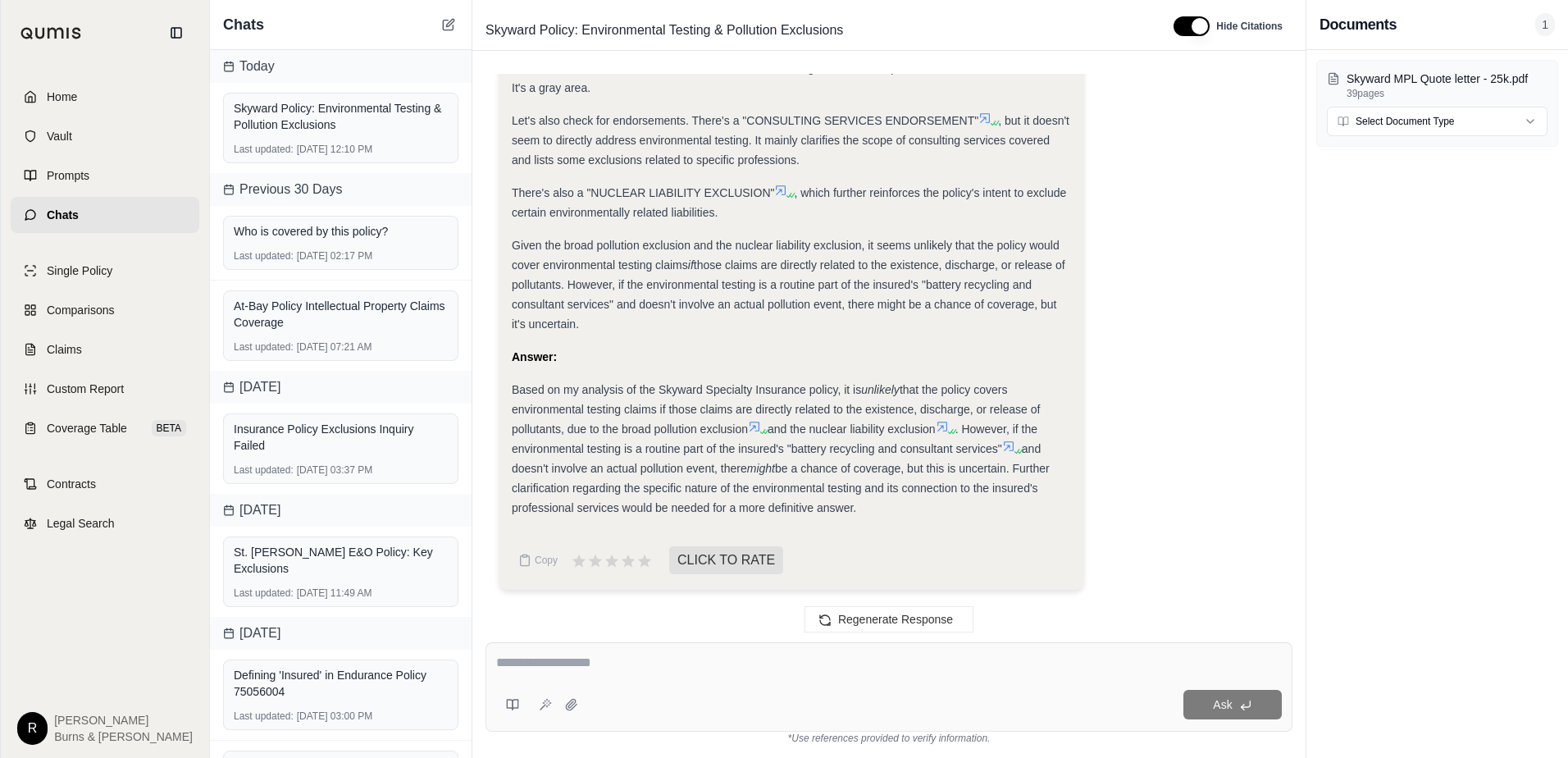
click at [587, 666] on textarea at bounding box center [888, 663] width 785 height 20
type textarea "**********"
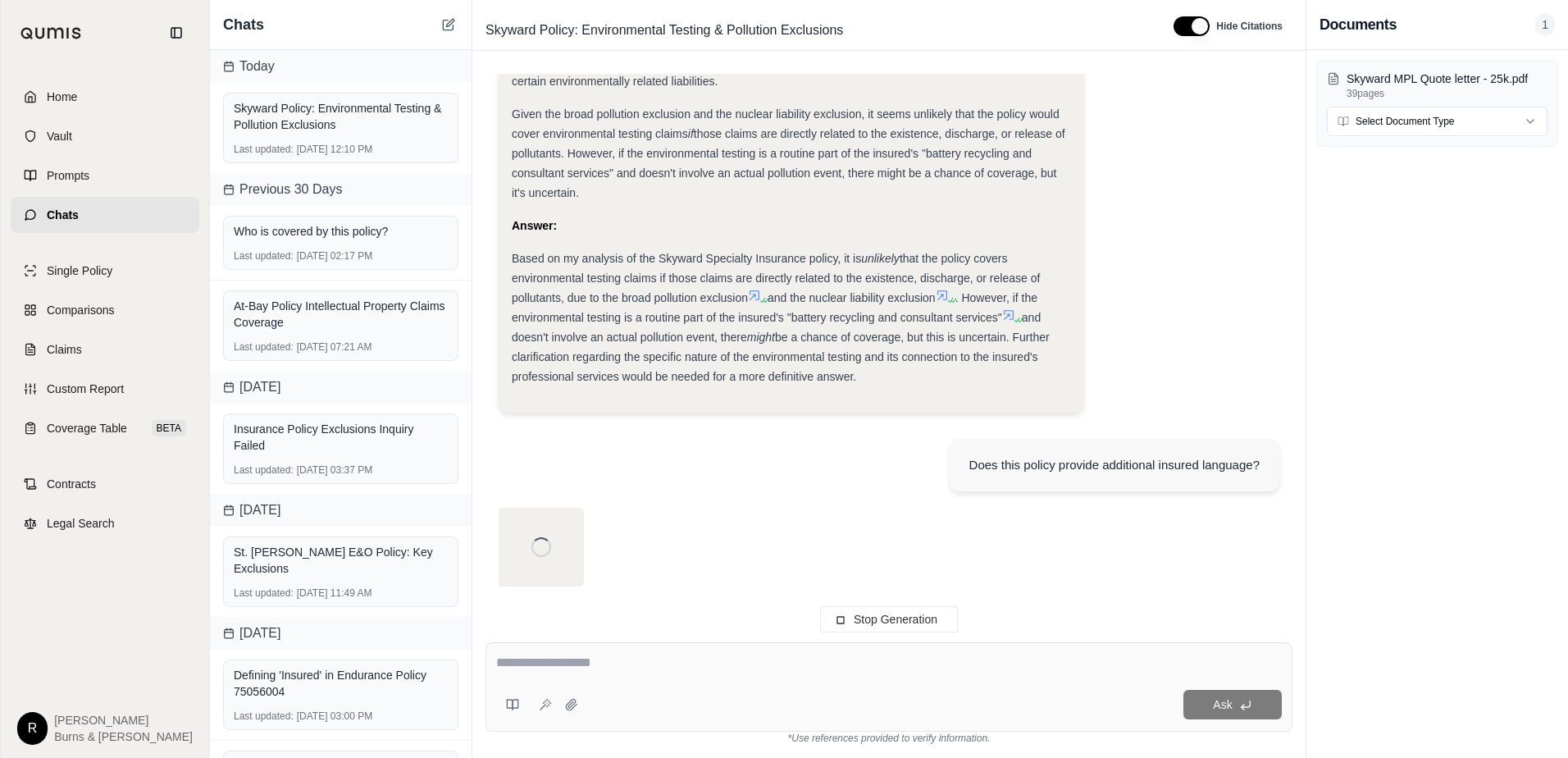
scroll to position [2517, 0]
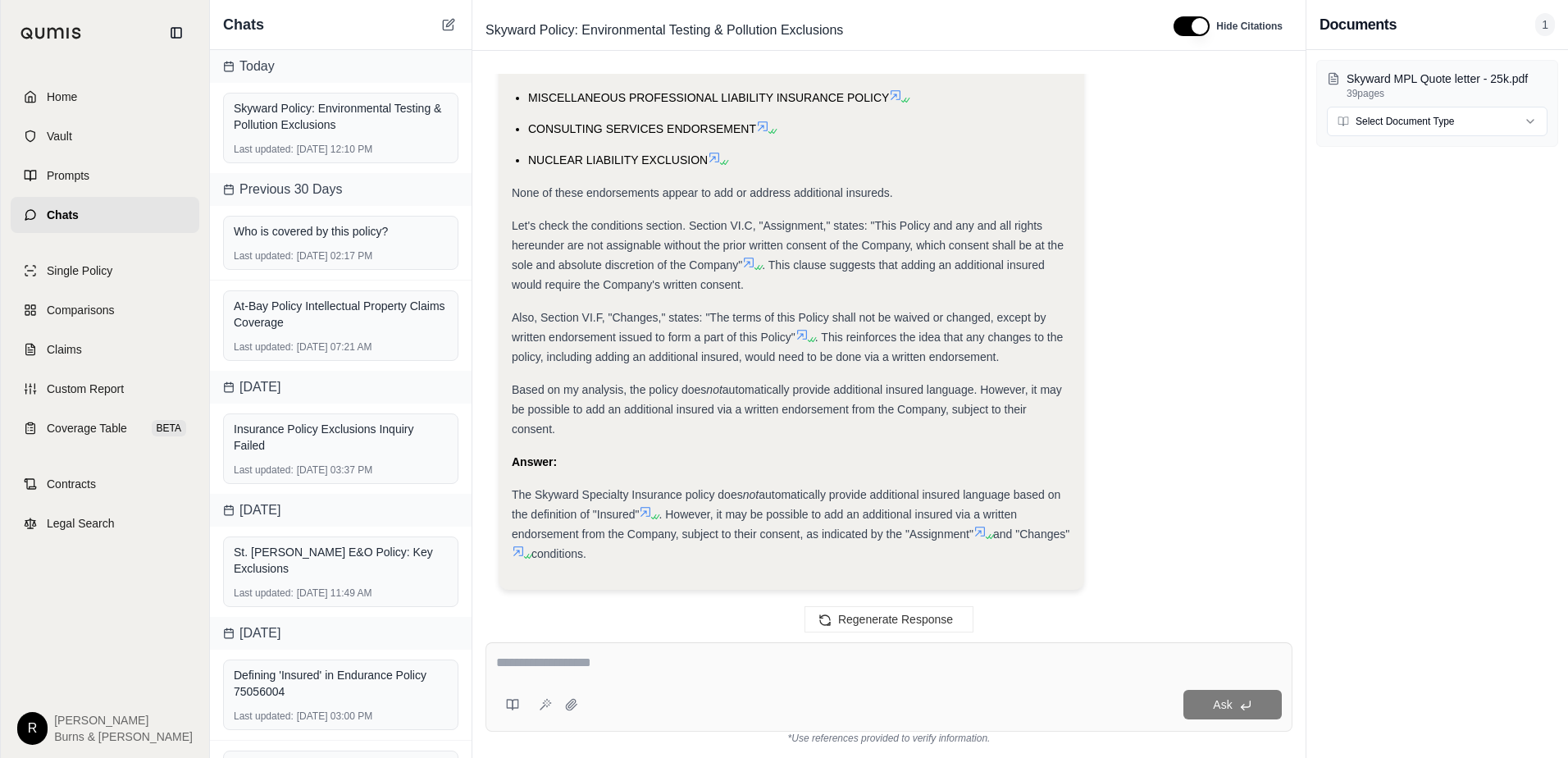
drag, startPoint x: 977, startPoint y: 684, endPoint x: 967, endPoint y: 680, distance: 10.8
click at [977, 684] on div "Ask" at bounding box center [888, 686] width 807 height 90
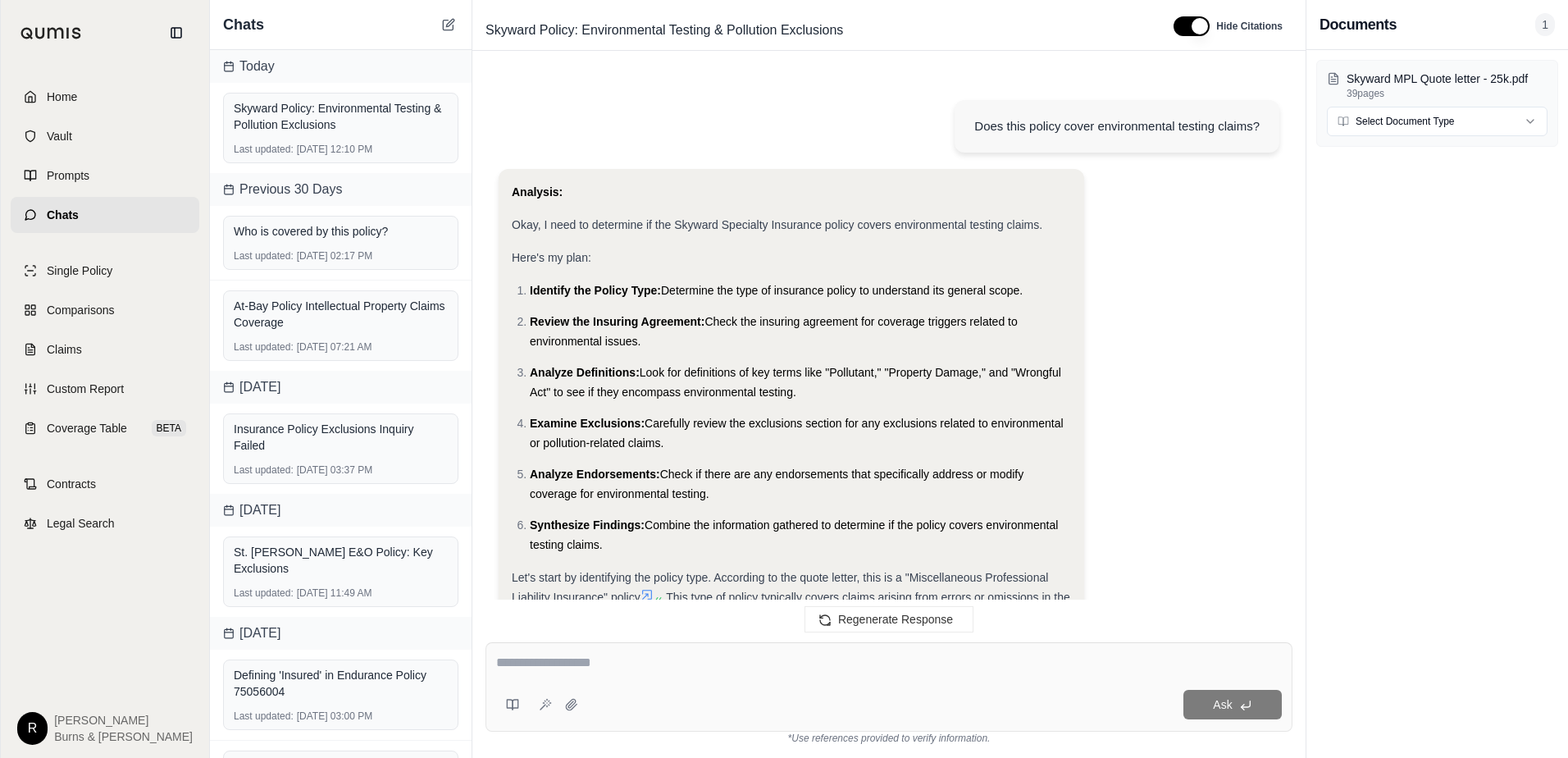
scroll to position [2609, 0]
